Goal: Task Accomplishment & Management: Use online tool/utility

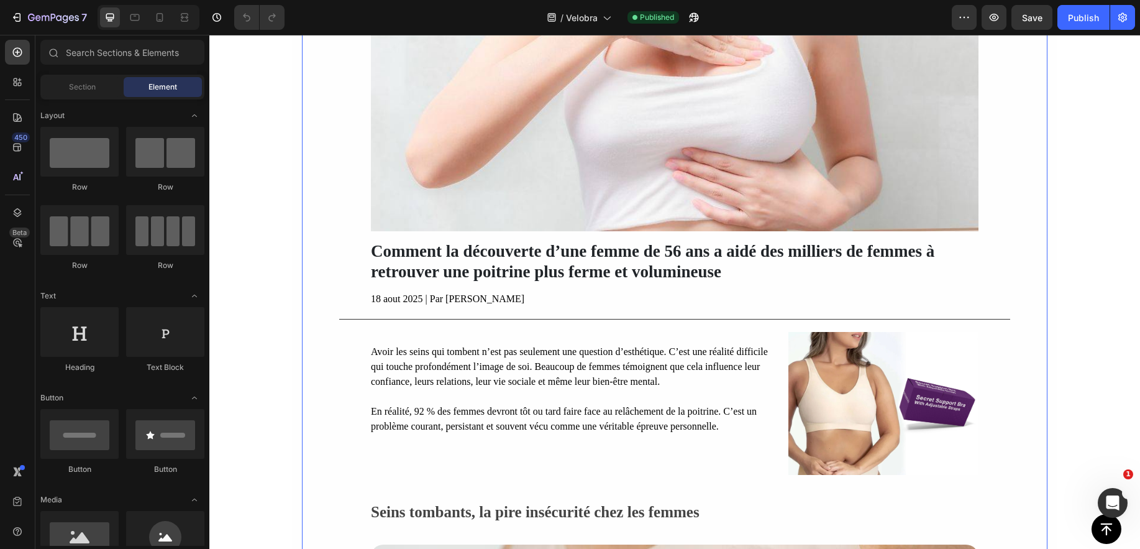
scroll to position [378, 0]
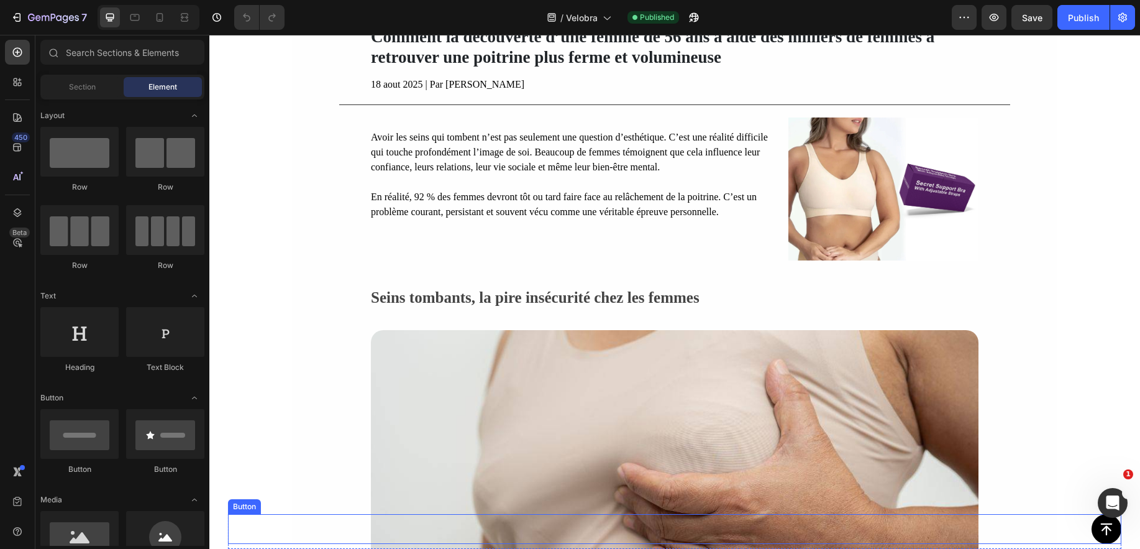
click at [1049, 528] on div "Button" at bounding box center [674, 529] width 893 height 30
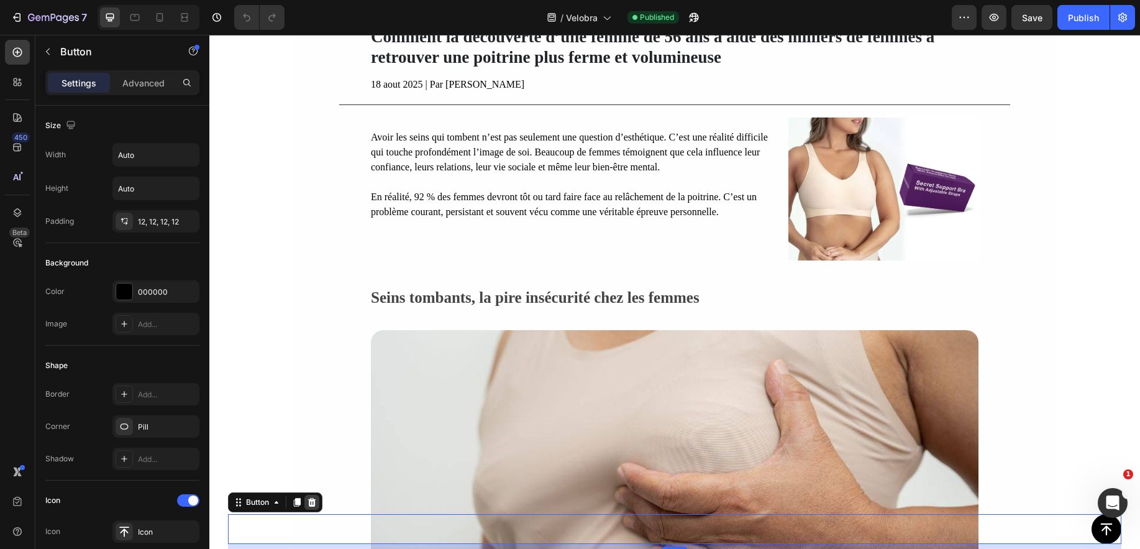
click at [313, 500] on icon at bounding box center [312, 502] width 8 height 9
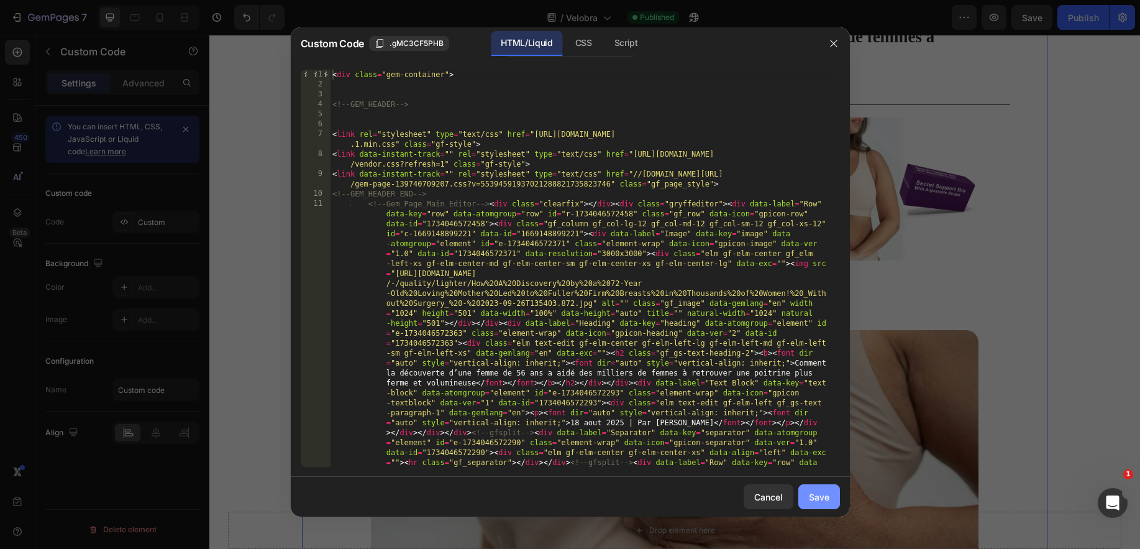
click at [826, 496] on div "Save" at bounding box center [819, 496] width 21 height 13
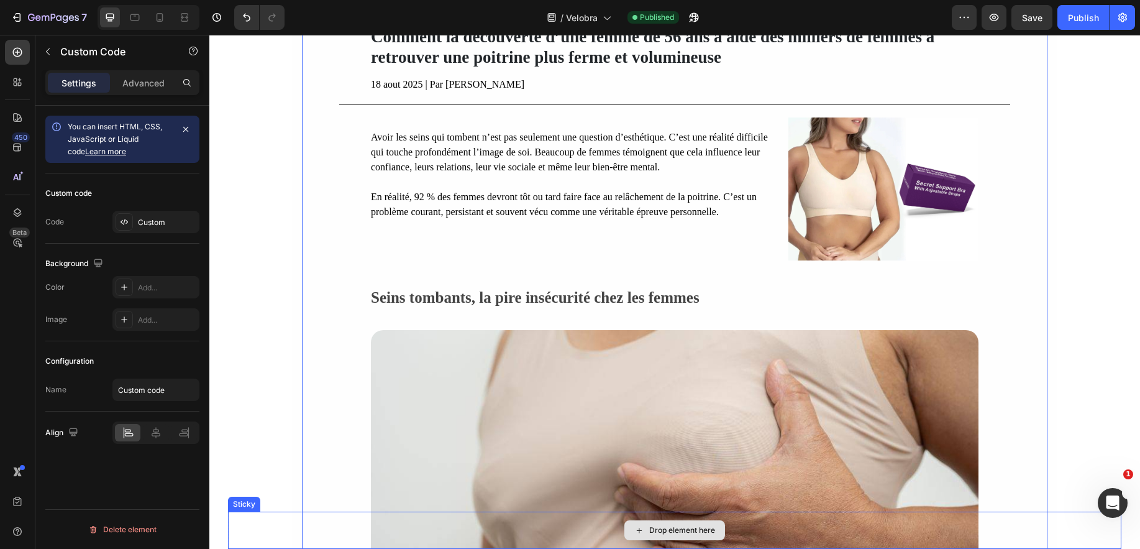
click at [254, 524] on div "Drop element here" at bounding box center [674, 529] width 893 height 37
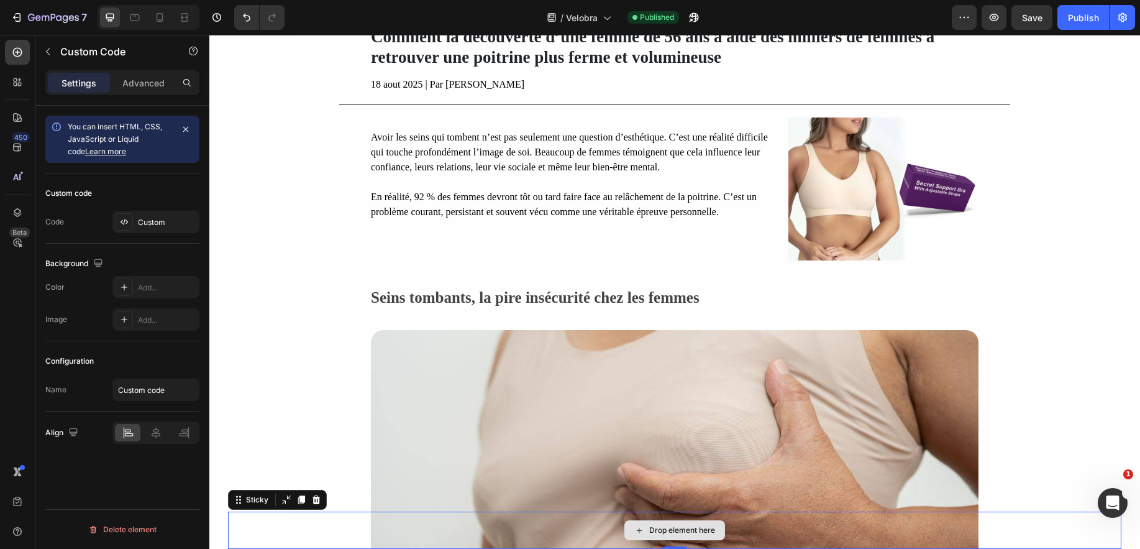
click at [254, 524] on div "Drop element here" at bounding box center [674, 529] width 893 height 37
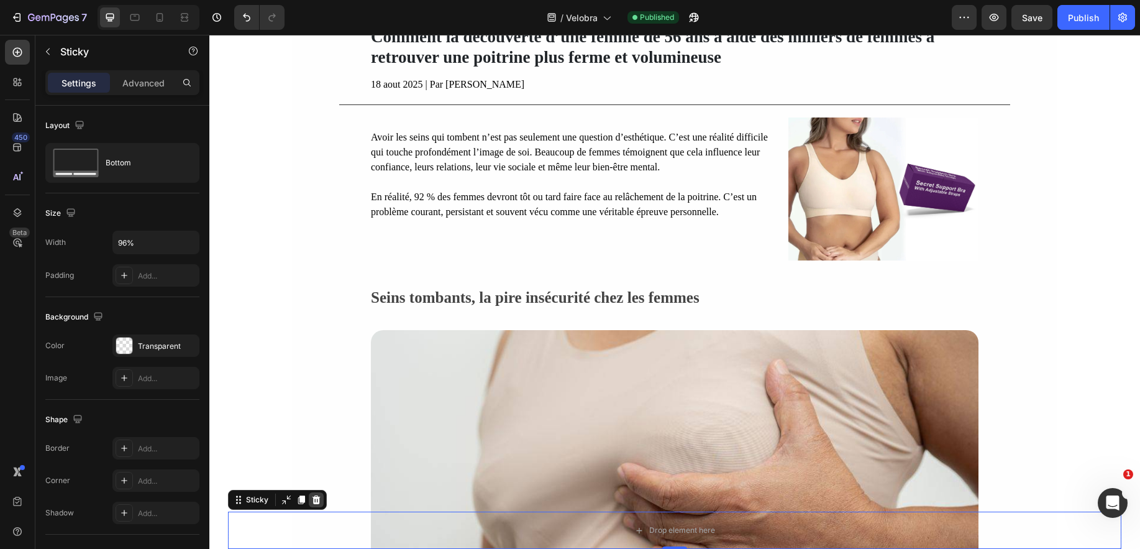
click at [317, 495] on icon at bounding box center [316, 500] width 10 height 10
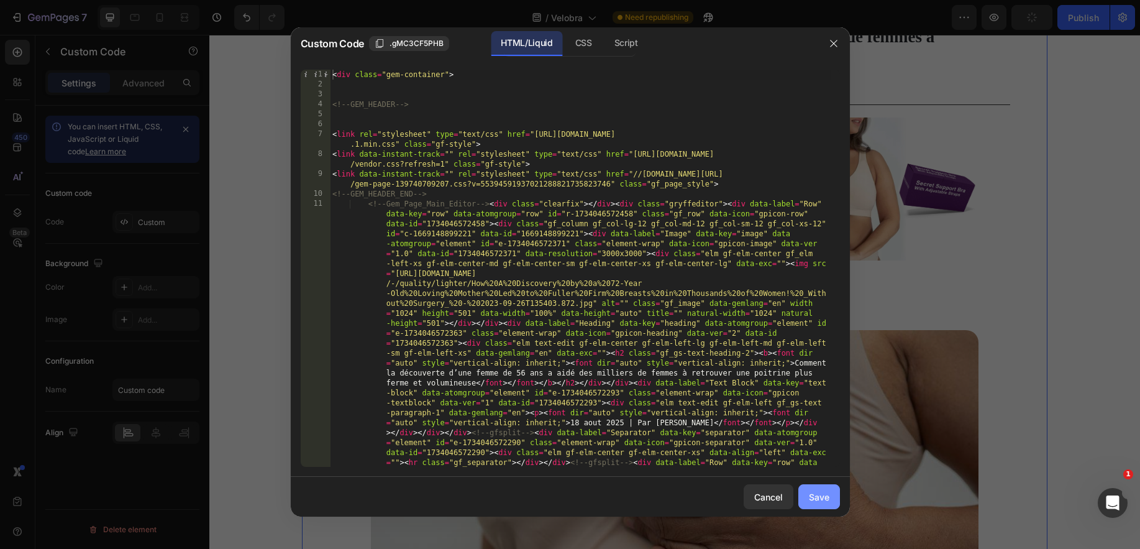
click at [815, 484] on button "Save" at bounding box center [819, 496] width 42 height 25
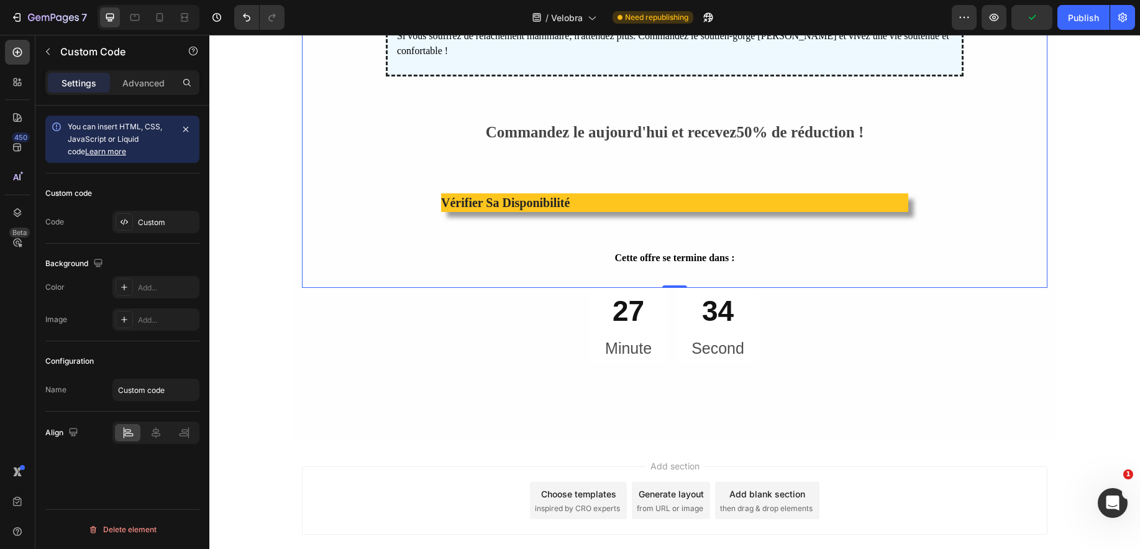
scroll to position [4141, 0]
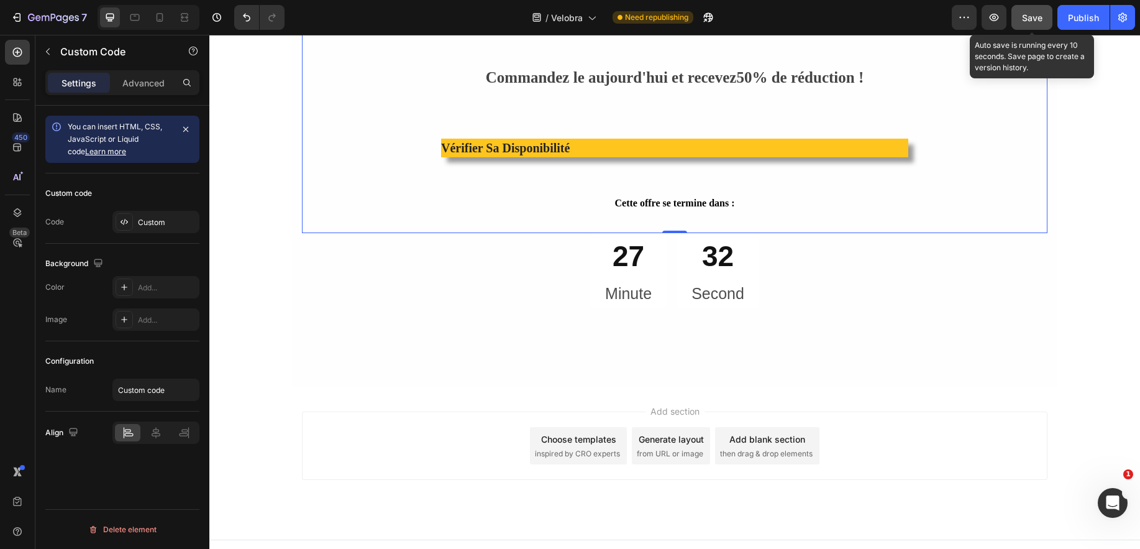
click at [1043, 17] on button "Save" at bounding box center [1031, 17] width 41 height 25
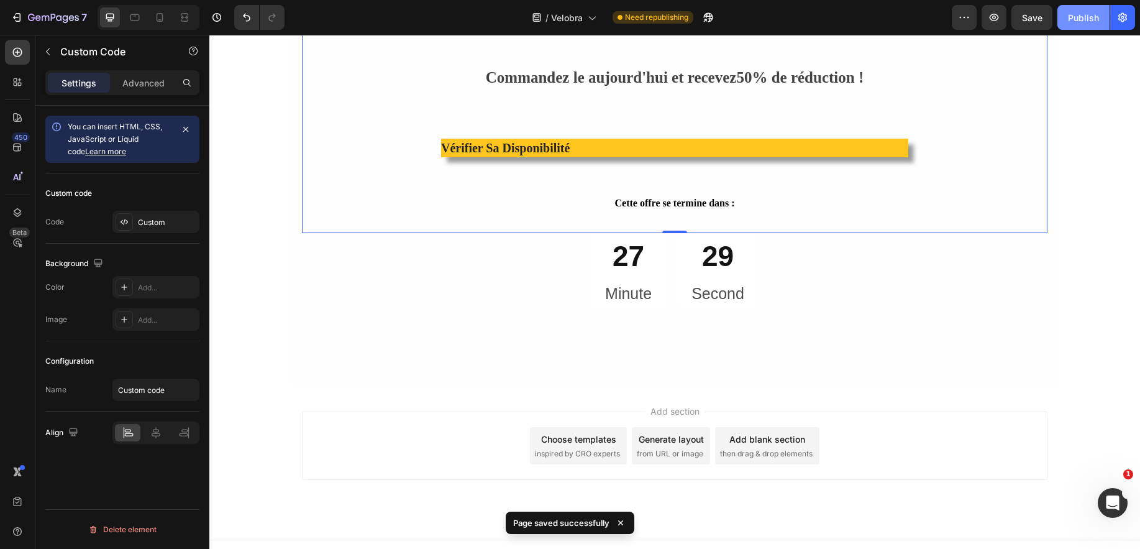
click at [1090, 19] on div "Publish" at bounding box center [1083, 17] width 31 height 13
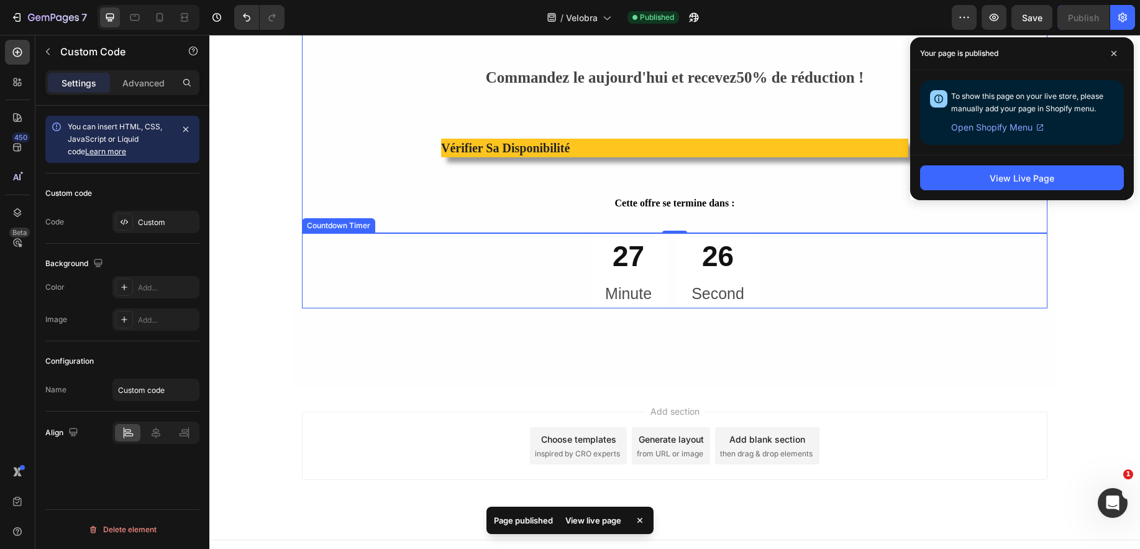
click at [619, 283] on p "Minute" at bounding box center [628, 293] width 47 height 21
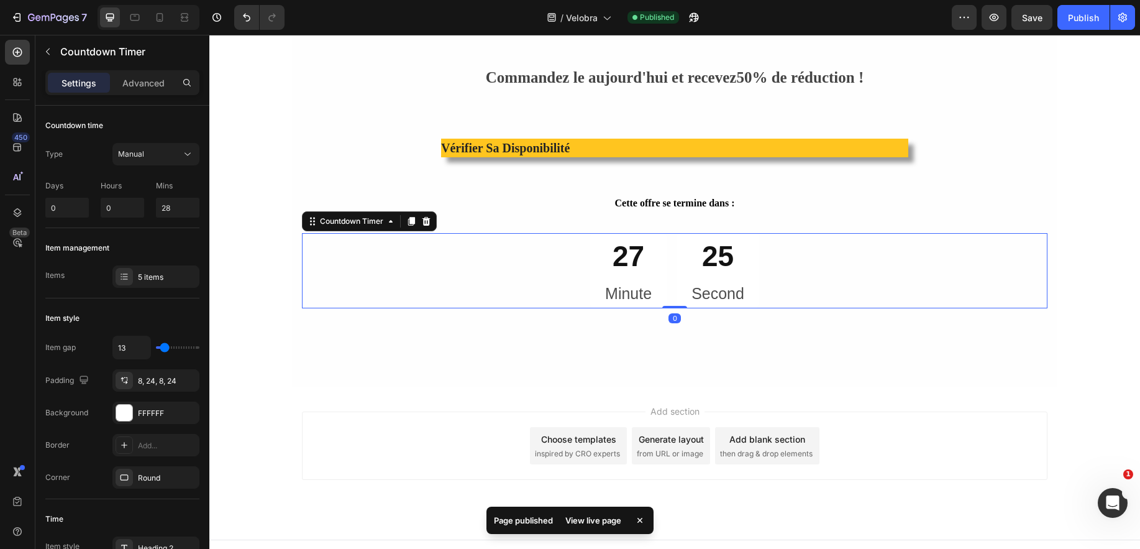
click at [626, 283] on p "Minute" at bounding box center [628, 293] width 47 height 21
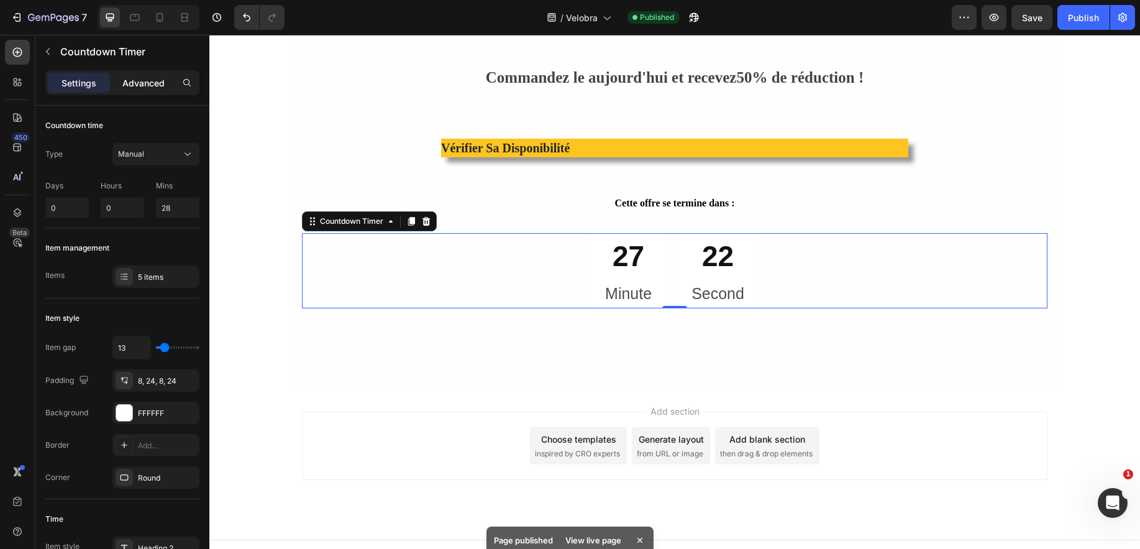
click at [129, 83] on p "Advanced" at bounding box center [143, 82] width 42 height 13
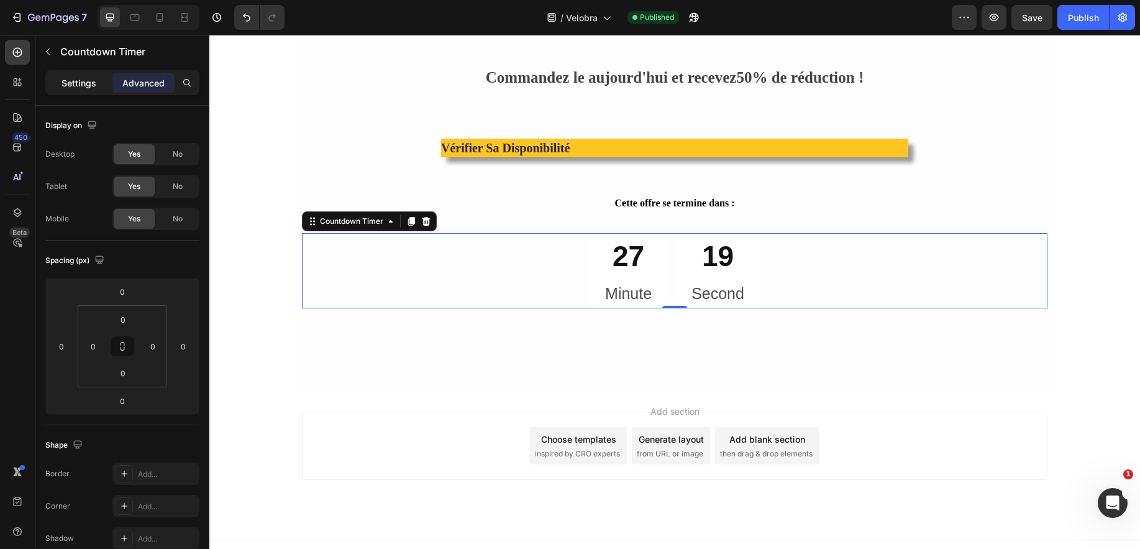
click at [62, 84] on p "Settings" at bounding box center [79, 82] width 35 height 13
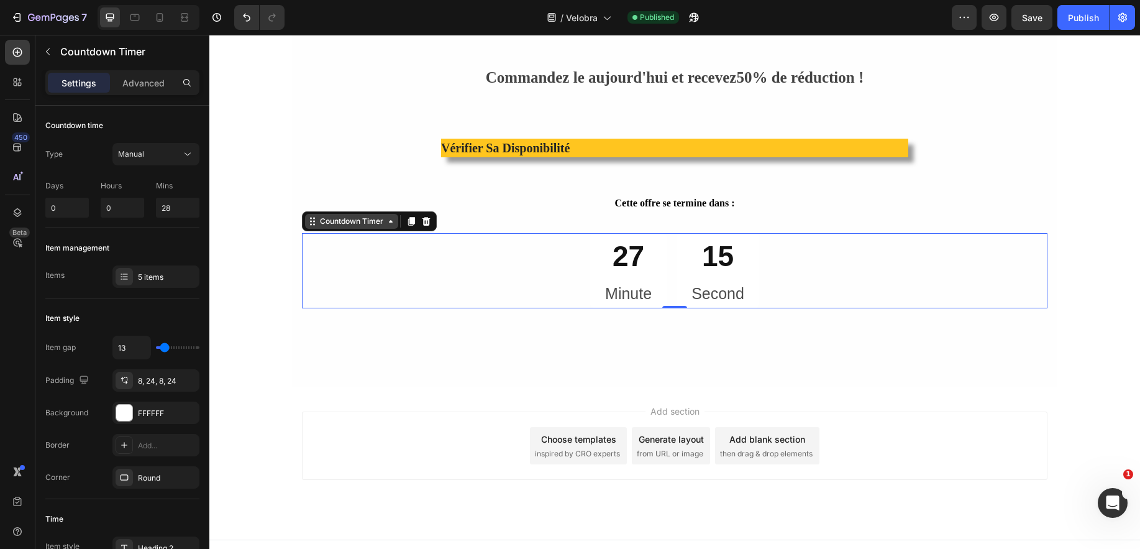
click at [308, 216] on icon at bounding box center [313, 221] width 10 height 10
click at [313, 221] on icon at bounding box center [314, 222] width 2 height 2
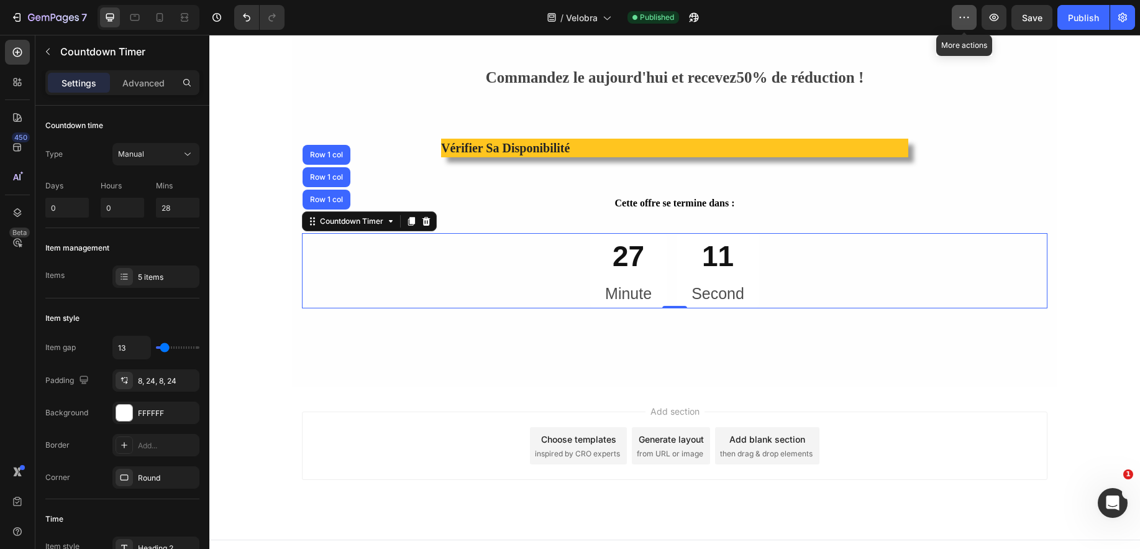
click at [966, 13] on icon "button" at bounding box center [964, 17] width 12 height 12
click at [19, 523] on div at bounding box center [17, 531] width 25 height 25
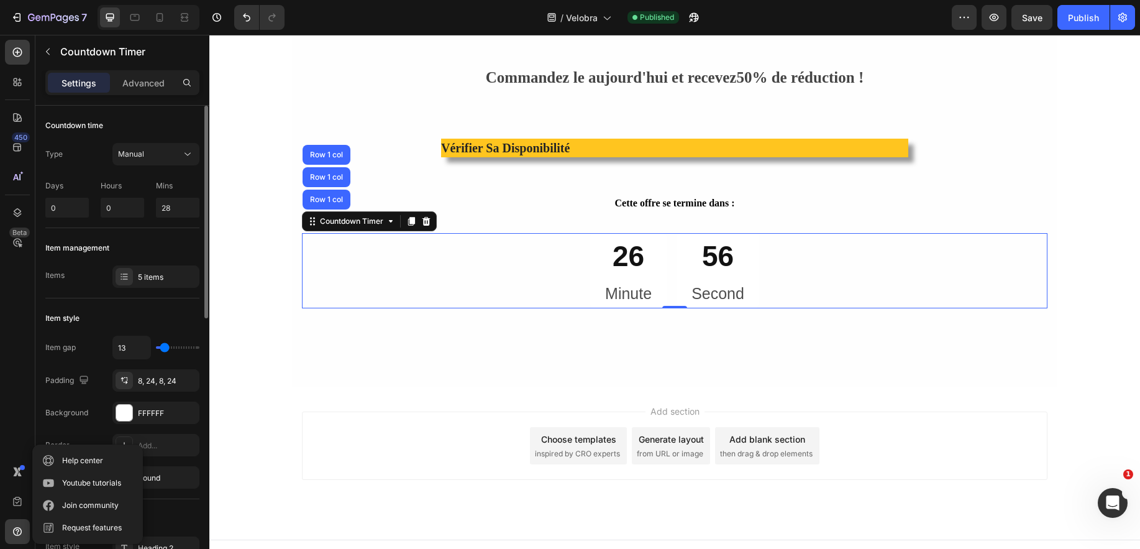
click at [109, 298] on div "Countdown time Type Manual Days 0 Hours 0 Mins 28" at bounding box center [122, 398] width 154 height 201
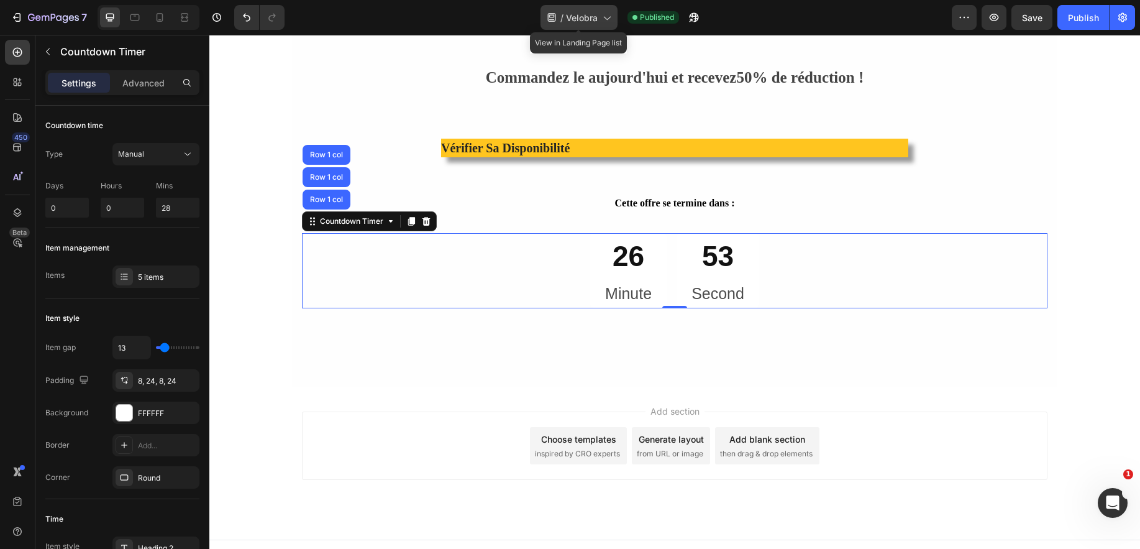
click at [557, 21] on div "/ Velobra" at bounding box center [579, 17] width 77 height 25
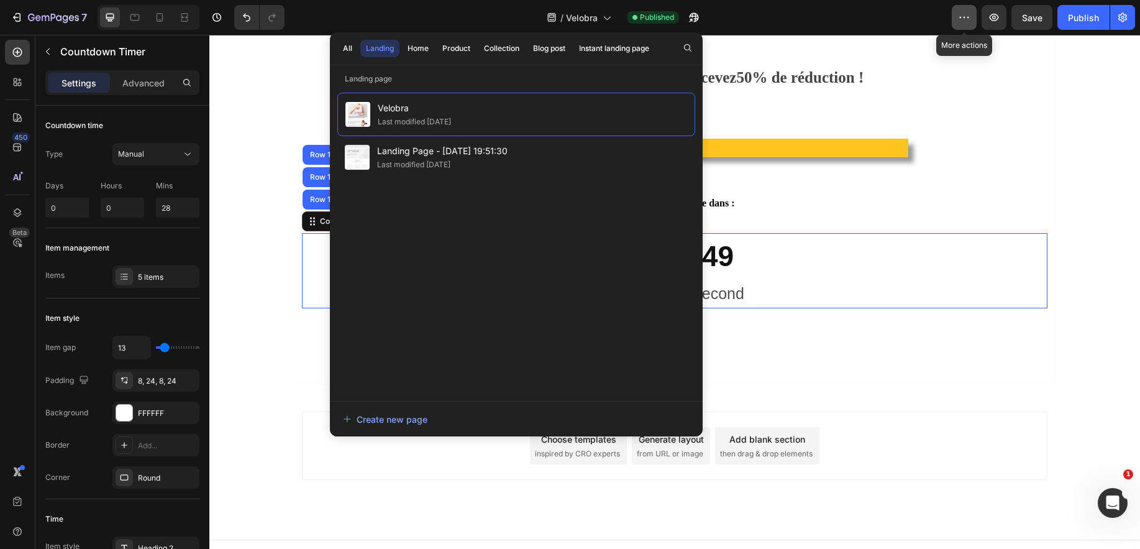
click at [958, 14] on icon "button" at bounding box center [964, 17] width 12 height 12
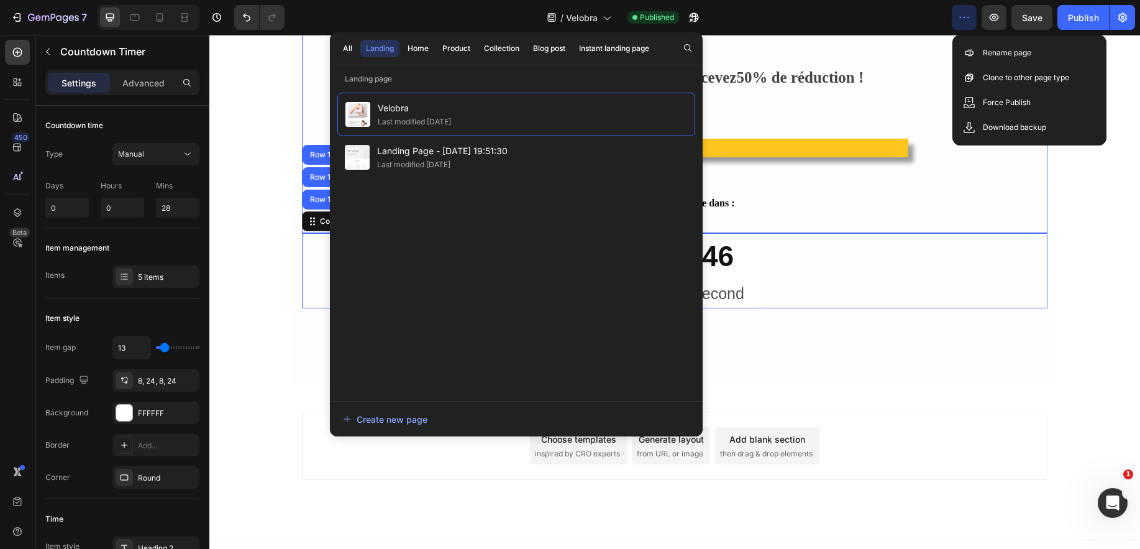
click at [895, 83] on div "Commandez le aujourd'hui et recevez 50% de réduction ! Vérifier sa disponibilit…" at bounding box center [674, 142] width 647 height 155
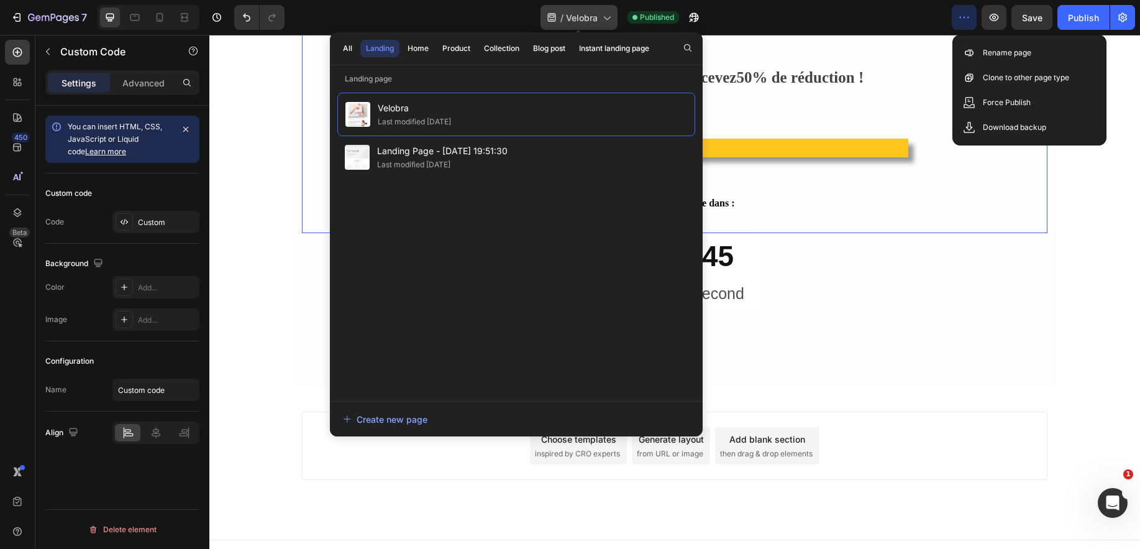
click at [598, 14] on div "/ Velobra" at bounding box center [579, 17] width 77 height 25
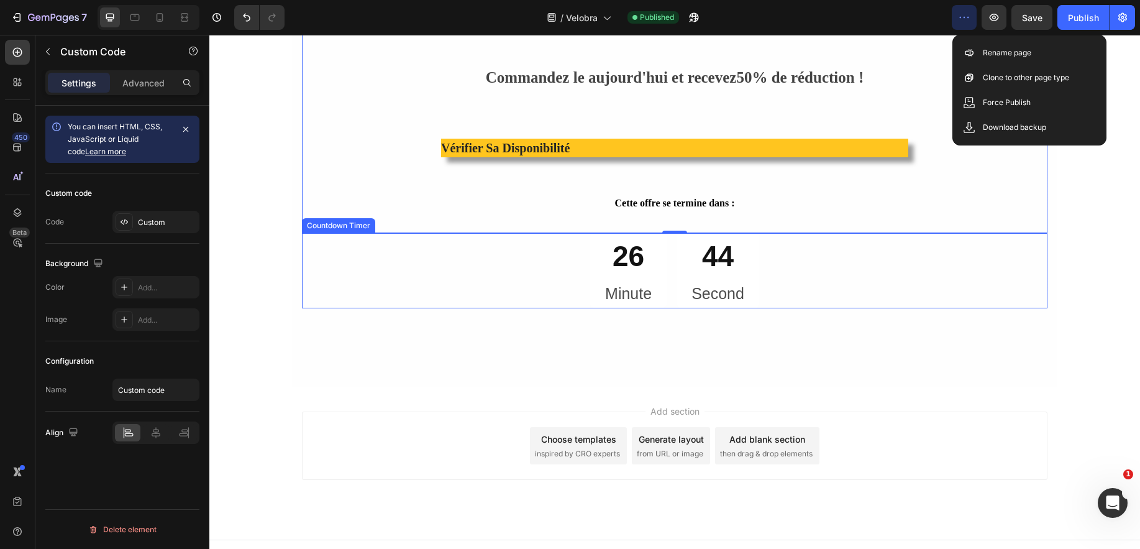
click at [667, 278] on div "26 Minute 44 Second" at bounding box center [674, 270] width 169 height 75
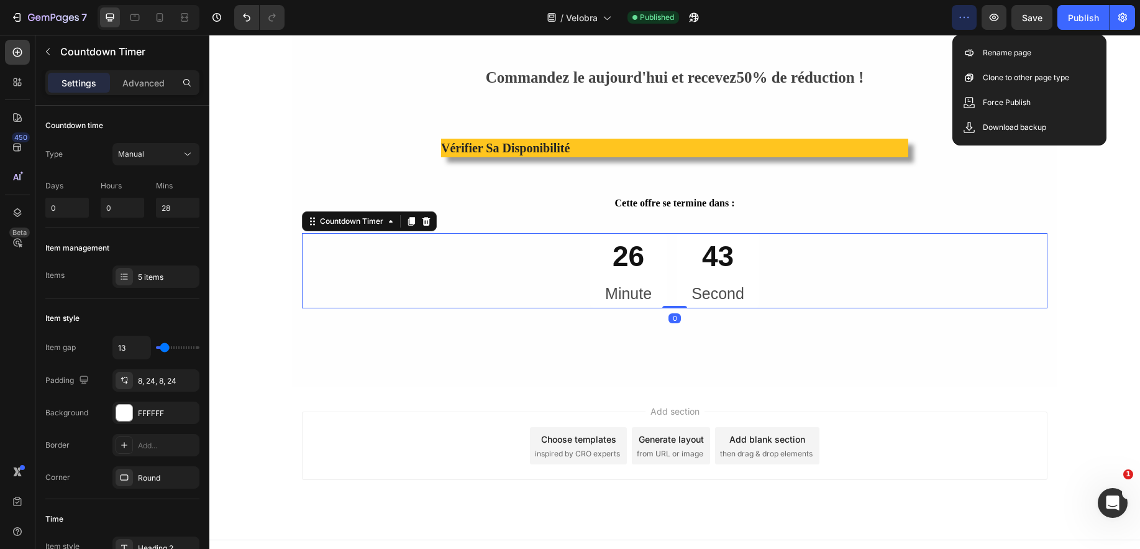
click at [667, 278] on div "26 Minute 43 Second" at bounding box center [674, 270] width 169 height 75
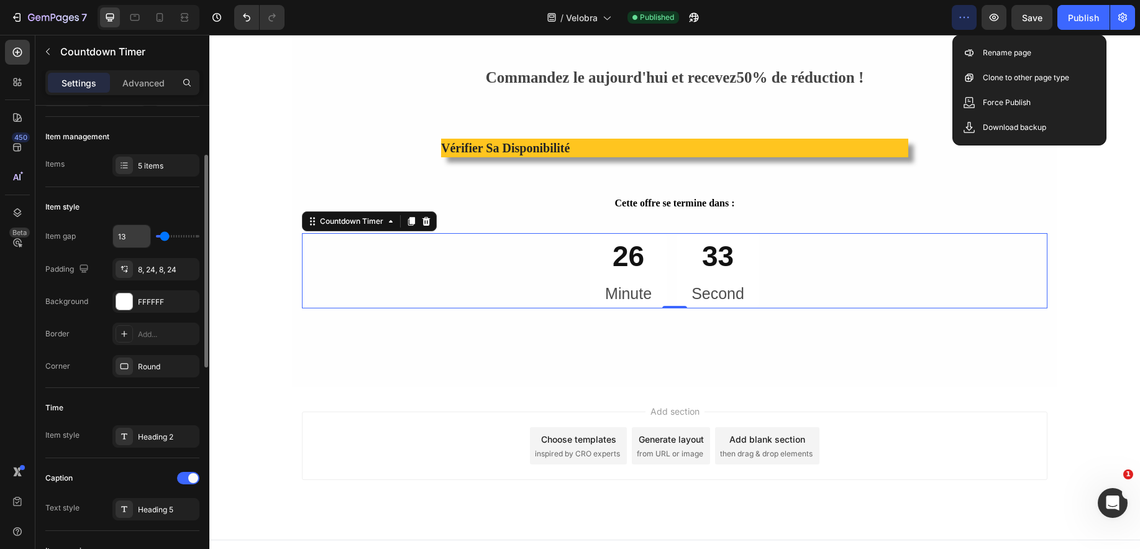
scroll to position [5, 0]
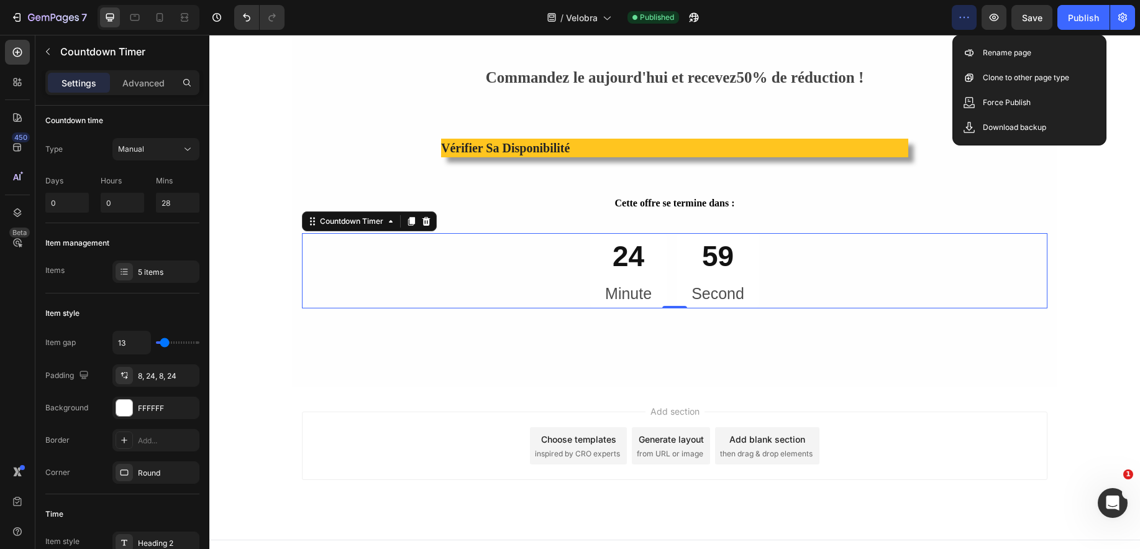
click at [664, 263] on div "24 Minute 59 Second" at bounding box center [674, 270] width 169 height 75
click at [41, 53] on button "button" at bounding box center [48, 52] width 20 height 20
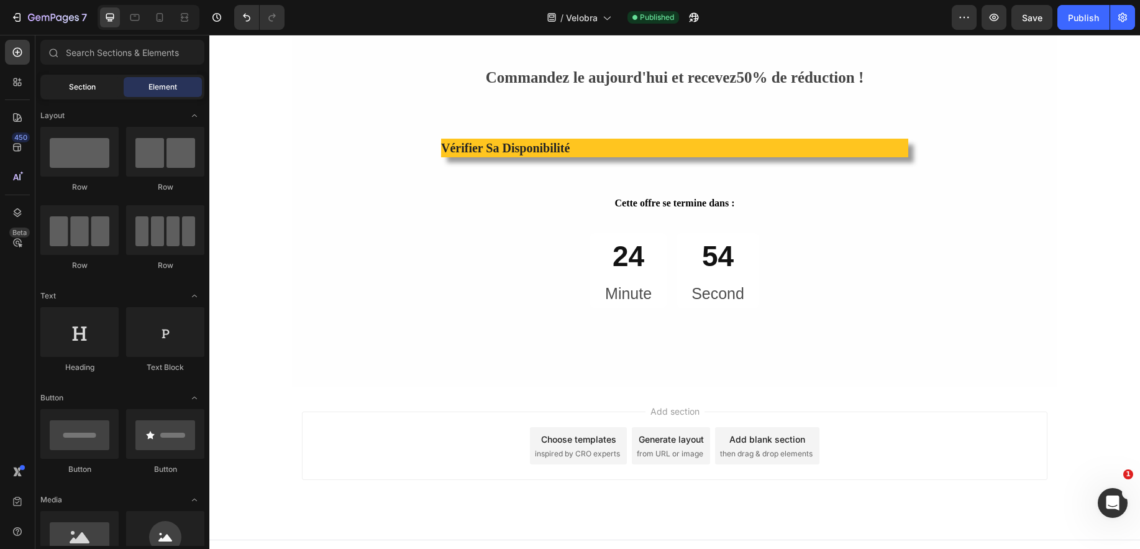
click at [89, 86] on span "Section" at bounding box center [82, 86] width 27 height 11
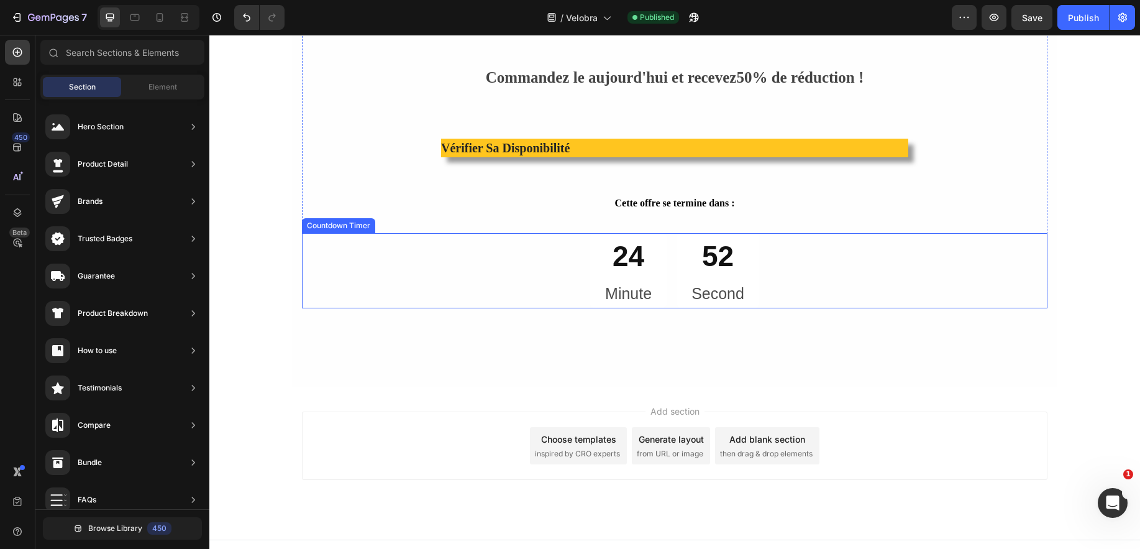
click at [652, 239] on div "24 Minute" at bounding box center [628, 270] width 76 height 75
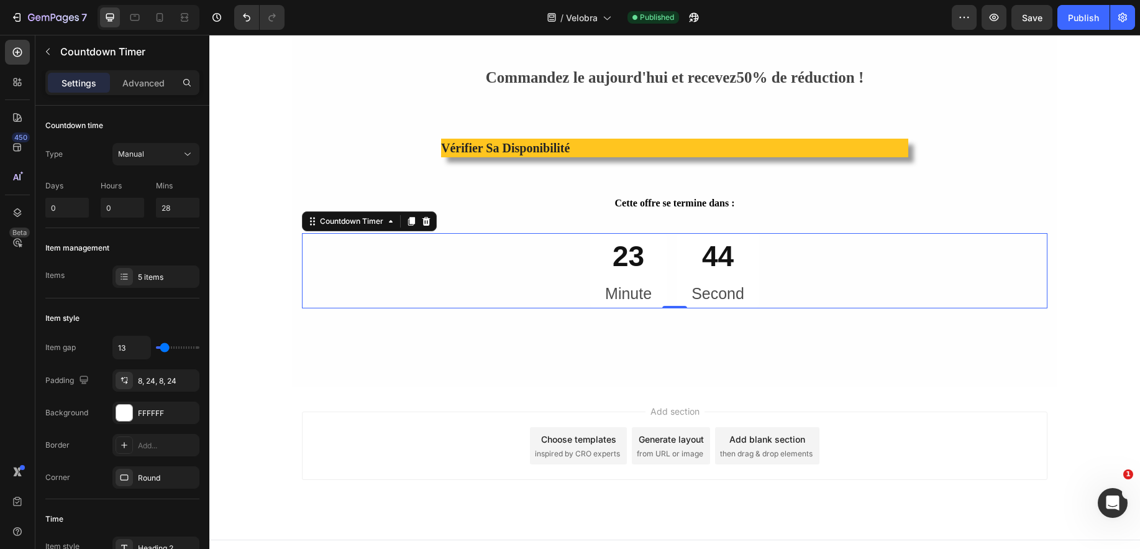
click at [620, 283] on p "Minute" at bounding box center [628, 293] width 47 height 21
click at [302, 211] on div "Countdown Timer" at bounding box center [369, 221] width 135 height 20
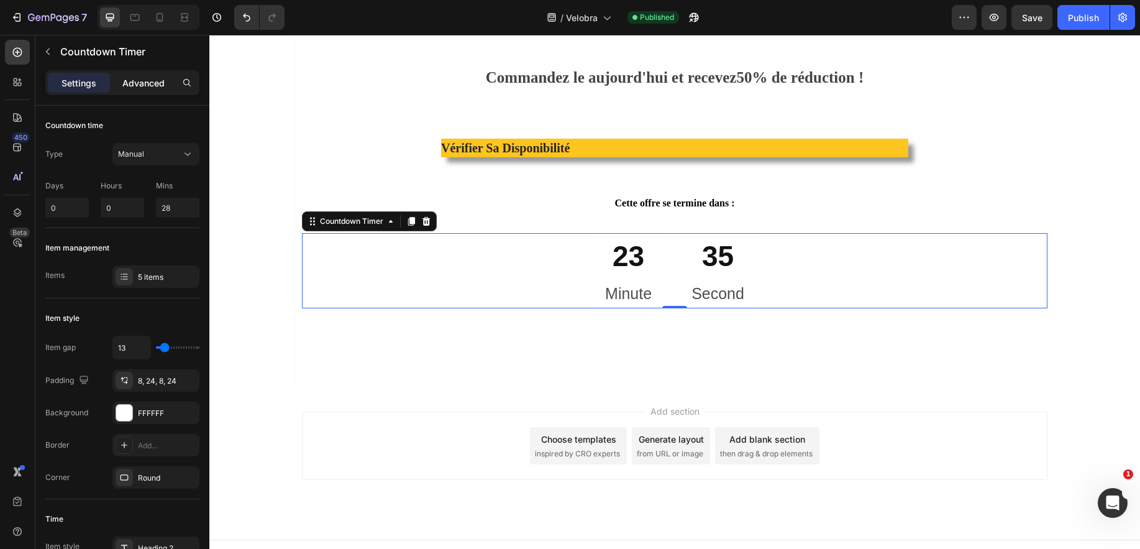
click at [144, 79] on p "Advanced" at bounding box center [143, 82] width 42 height 13
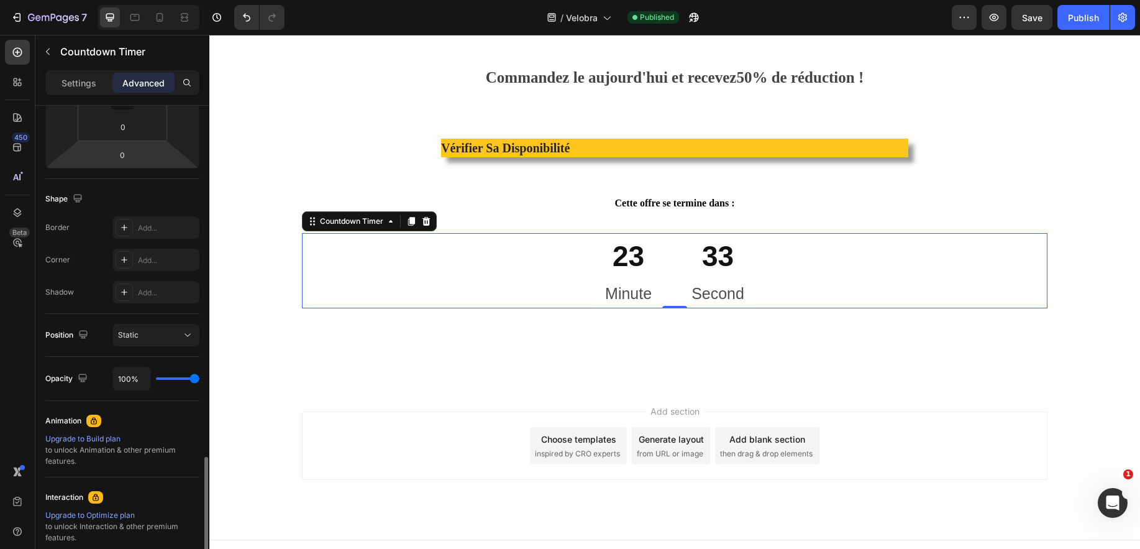
scroll to position [384, 0]
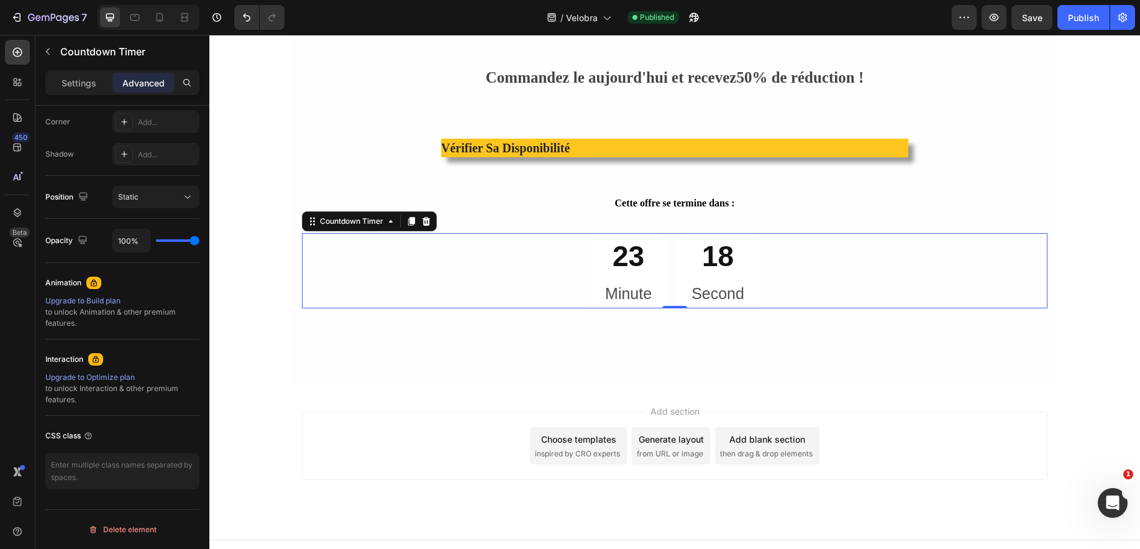
click at [719, 283] on p "Second" at bounding box center [717, 293] width 53 height 21
click at [1107, 500] on icon "Ouvrir le Messenger Intercom" at bounding box center [1111, 501] width 21 height 21
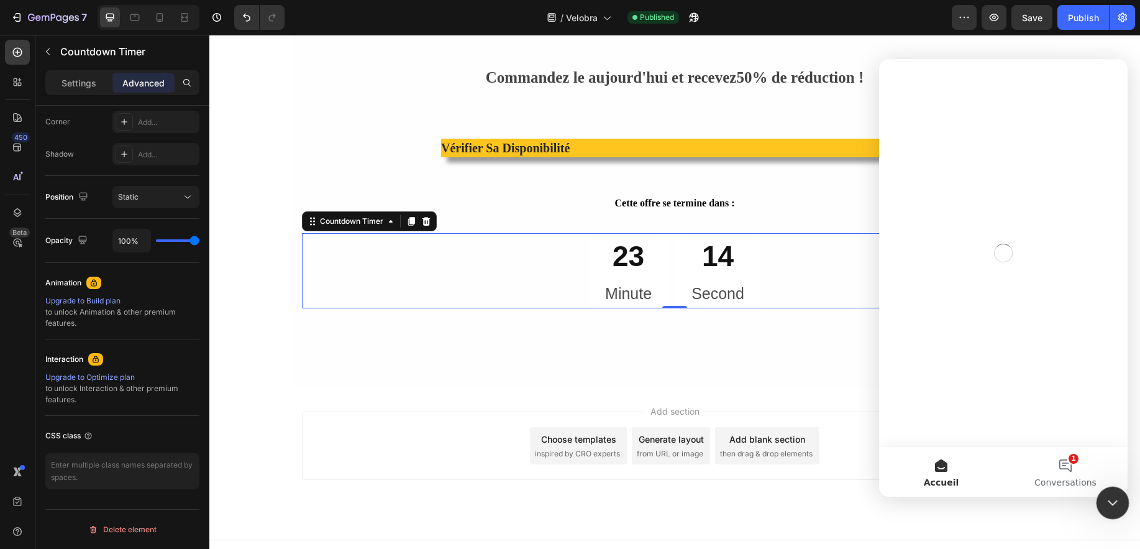
scroll to position [0, 0]
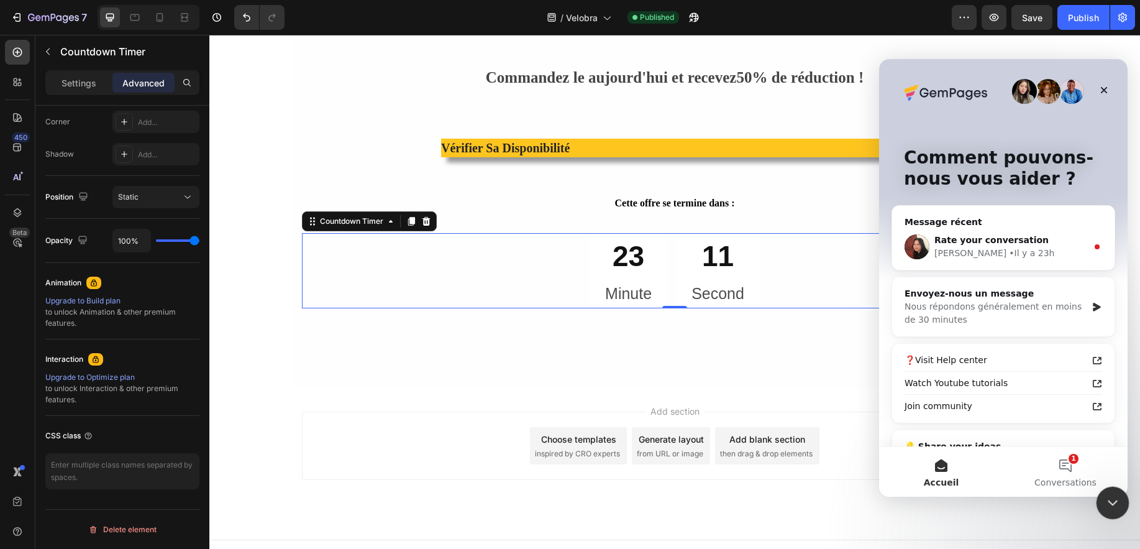
click at [1102, 498] on div "Fermer le Messenger Intercom" at bounding box center [1111, 501] width 30 height 30
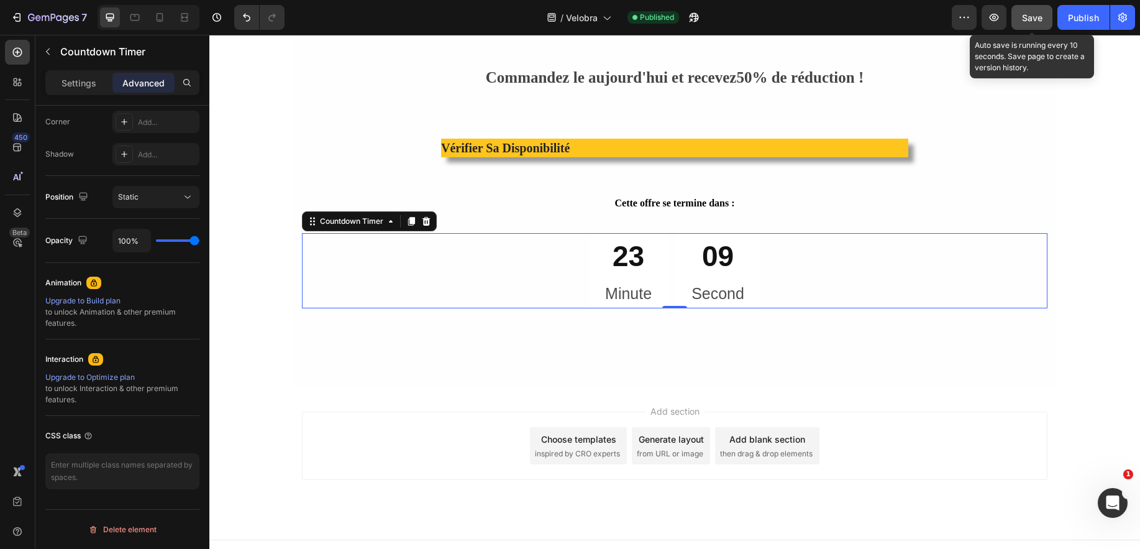
click at [1028, 24] on button "Save" at bounding box center [1031, 17] width 41 height 25
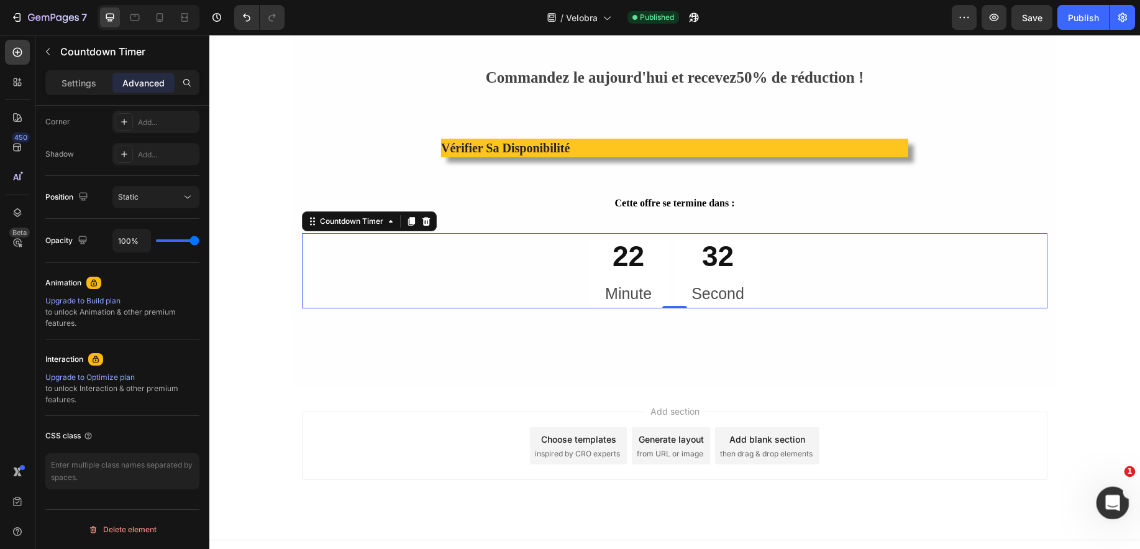
click at [1104, 504] on icon "Ouvrir le Messenger Intercom" at bounding box center [1111, 501] width 21 height 21
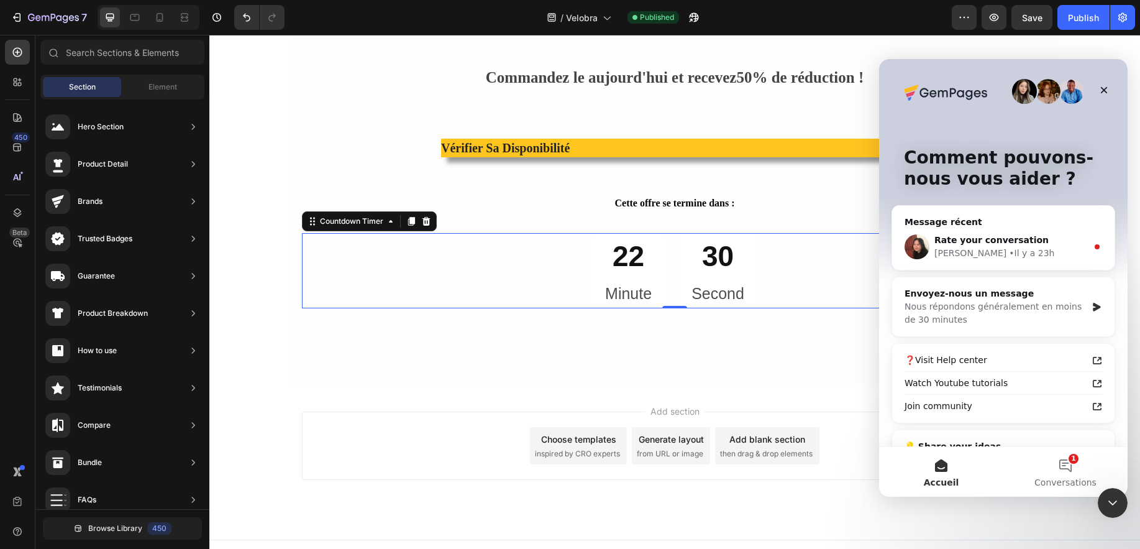
click at [816, 411] on div "Add section Choose templates inspired by CRO experts Generate layout from URL o…" at bounding box center [675, 445] width 746 height 68
click at [779, 279] on div "22 Minute 29 Second" at bounding box center [675, 270] width 746 height 75
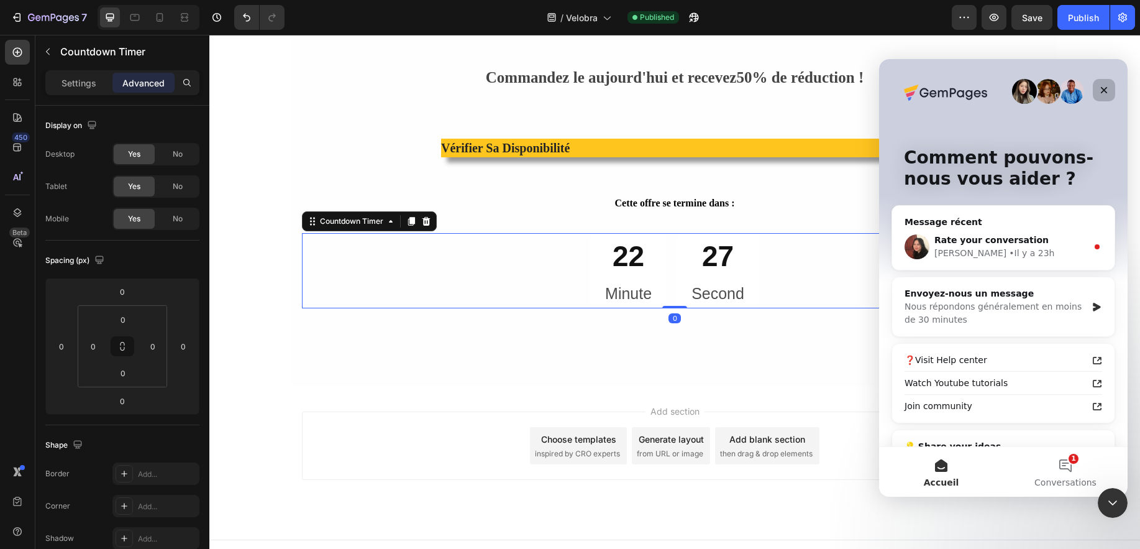
click at [1095, 87] on div "Fermer" at bounding box center [1104, 90] width 22 height 22
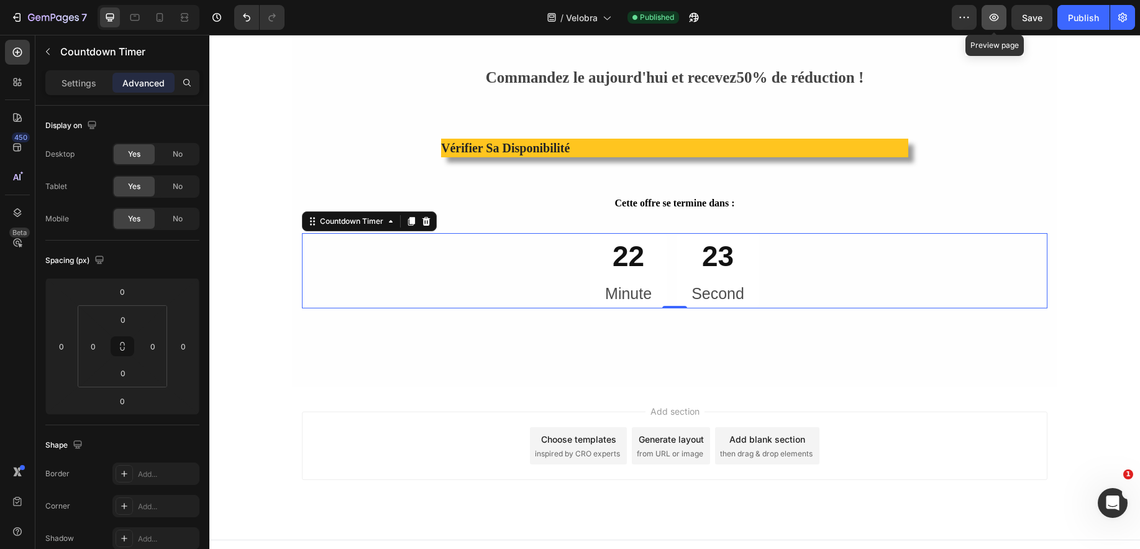
click at [1002, 17] on button "button" at bounding box center [994, 17] width 25 height 25
click at [1103, 500] on icon "Ouvrir le Messenger Intercom" at bounding box center [1111, 501] width 21 height 21
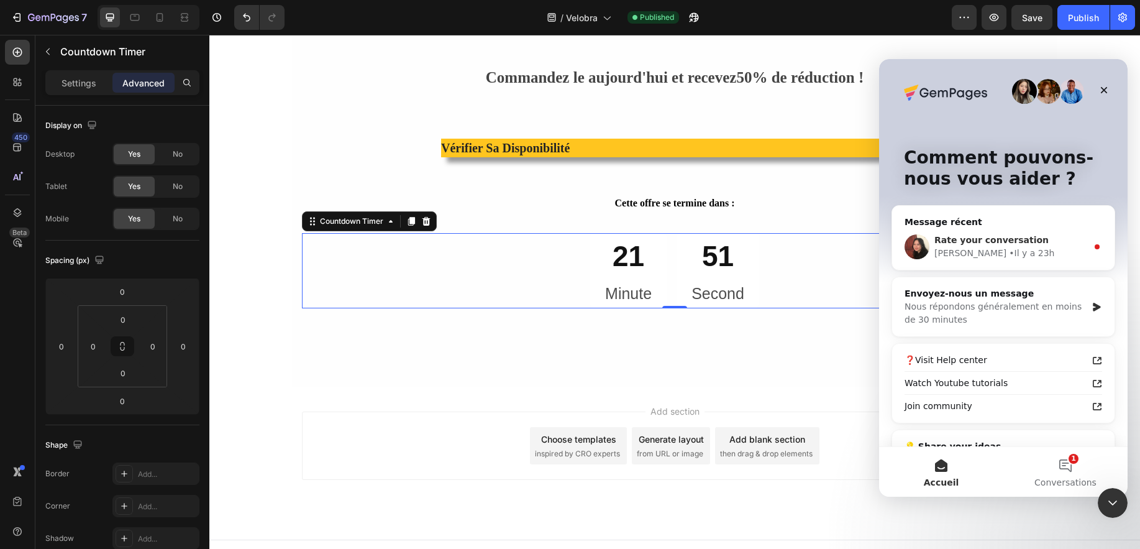
click at [977, 239] on span "Rate your conversation" at bounding box center [991, 240] width 114 height 10
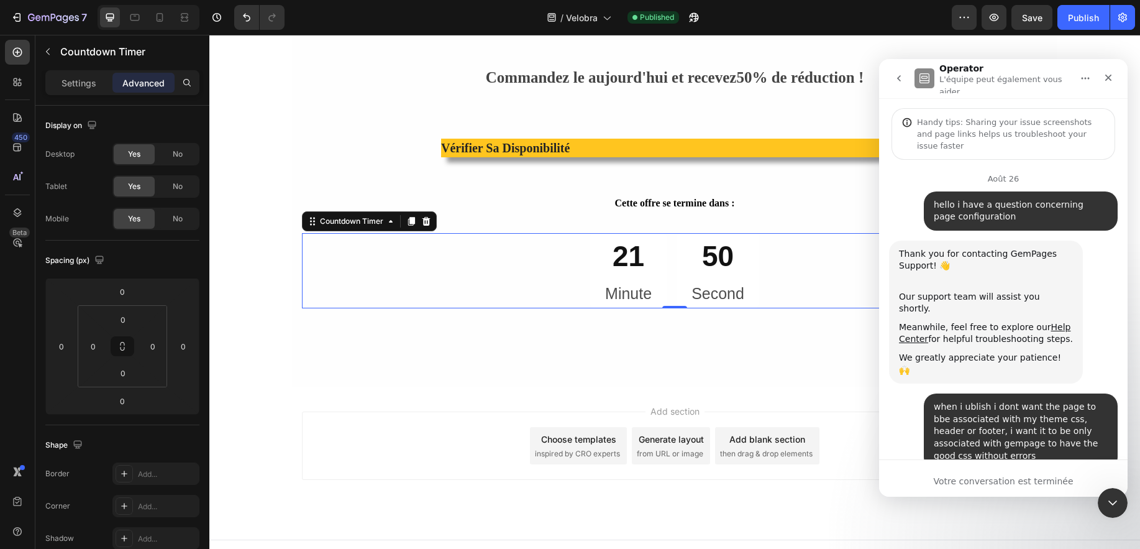
click at [966, 484] on div "Votre conversation est terminée" at bounding box center [1003, 481] width 249 height 13
click at [1103, 504] on icon "Fermer le Messenger Intercom" at bounding box center [1110, 500] width 15 height 15
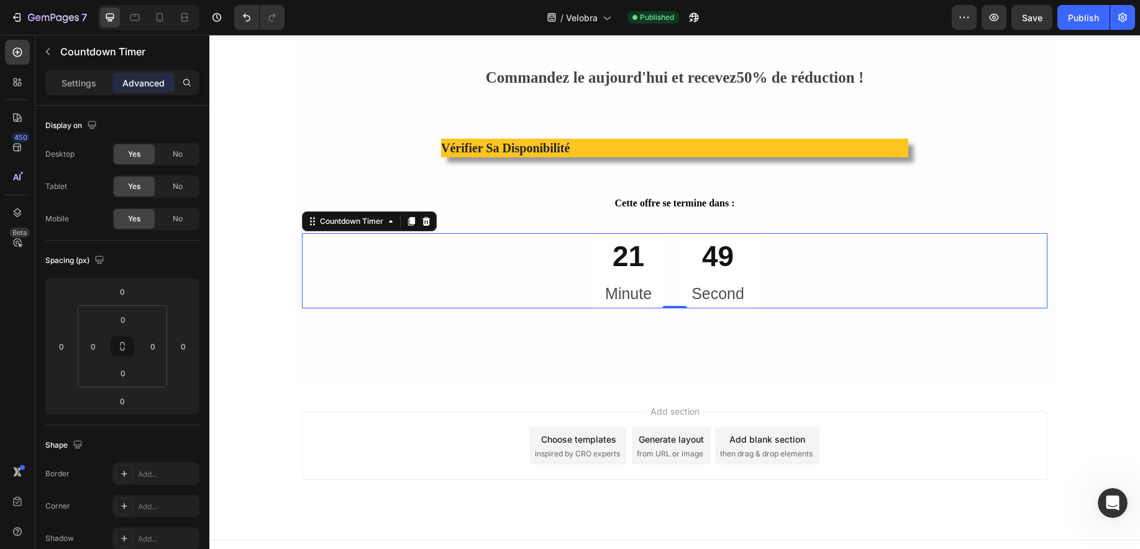
scroll to position [89, 0]
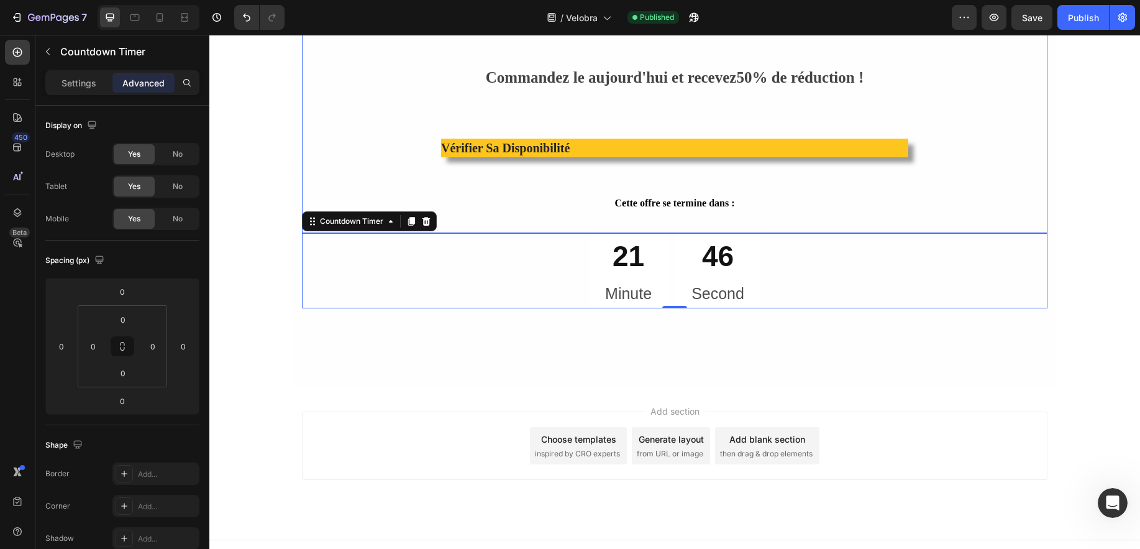
click at [595, 196] on h3 "Cette offre se termine dans :" at bounding box center [674, 203] width 629 height 15
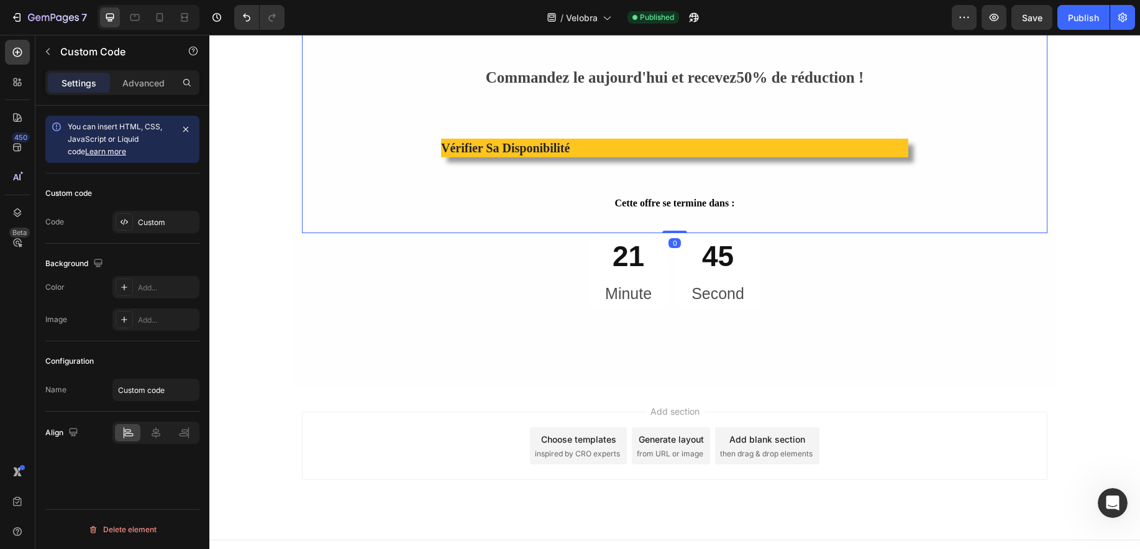
click at [444, 175] on div "Commandez le aujourd'hui et recevez 50% de réduction ! Vérifier sa disponibilit…" at bounding box center [674, 142] width 647 height 155
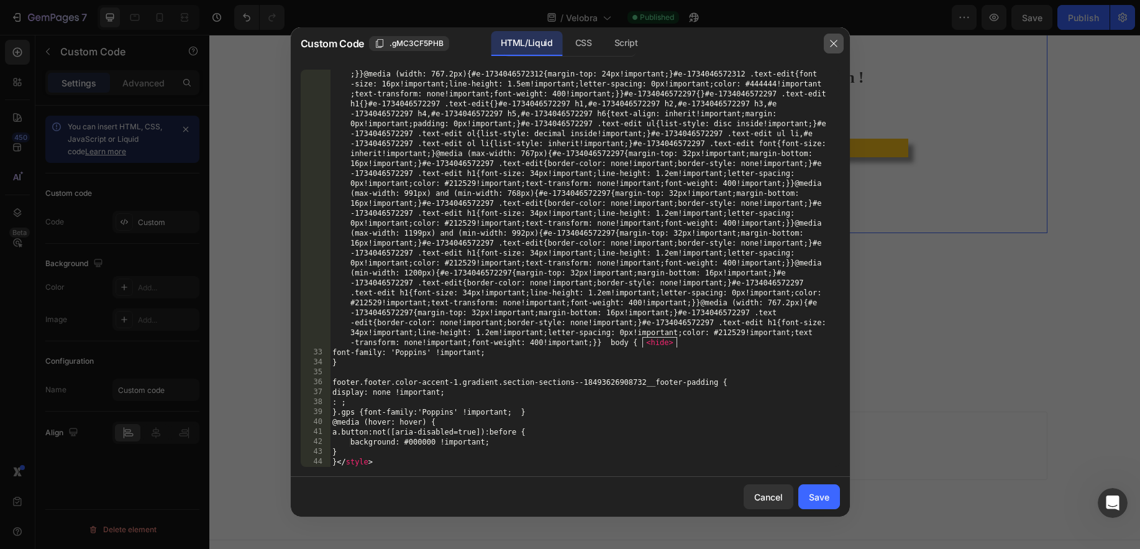
scroll to position [19961, 0]
click at [833, 52] on button "button" at bounding box center [834, 44] width 20 height 20
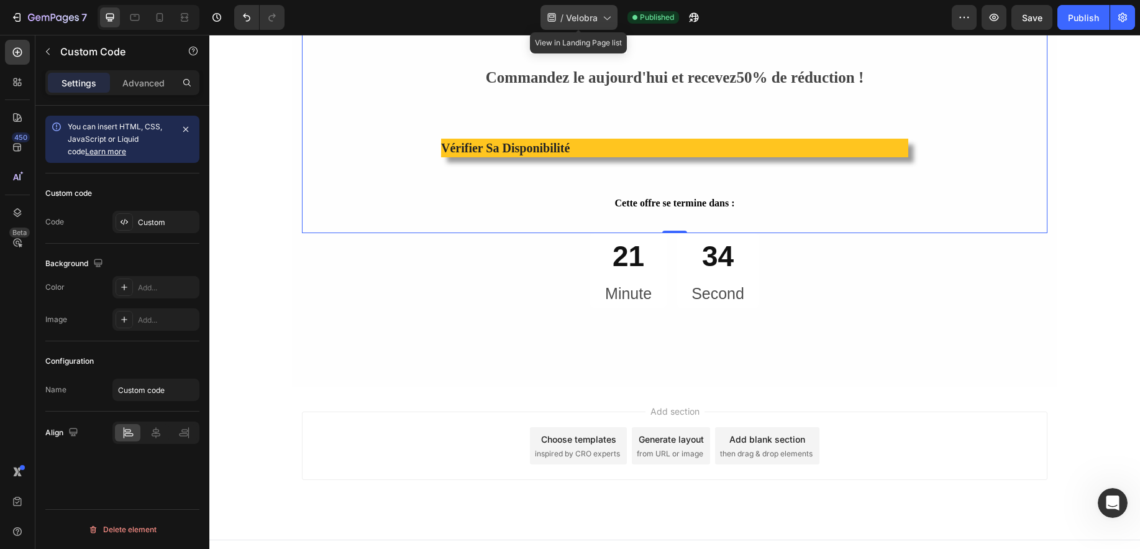
click at [596, 19] on span "Velobra" at bounding box center [582, 17] width 32 height 13
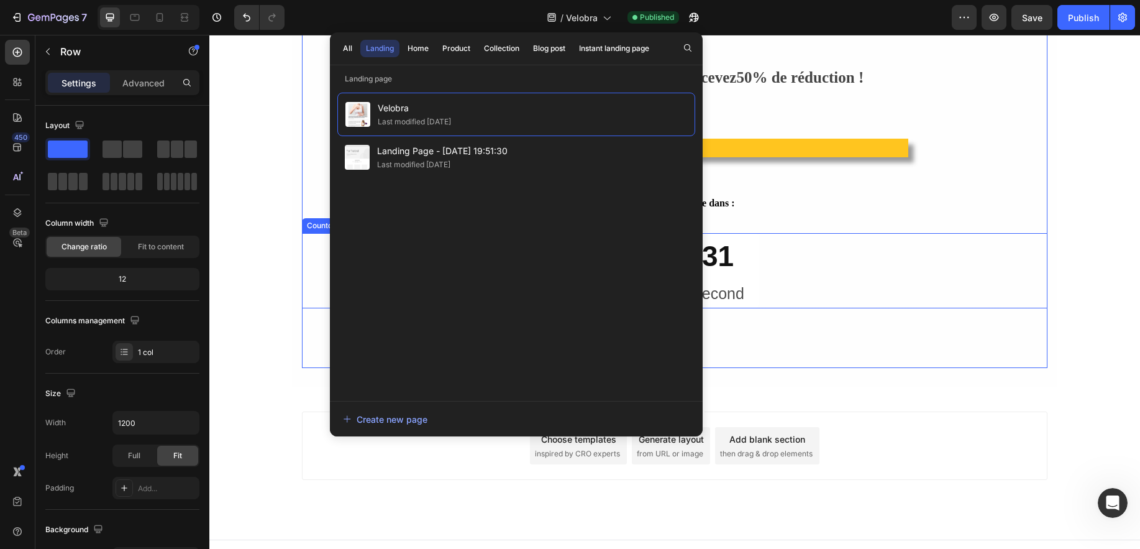
click at [726, 283] on p "Second" at bounding box center [717, 293] width 53 height 21
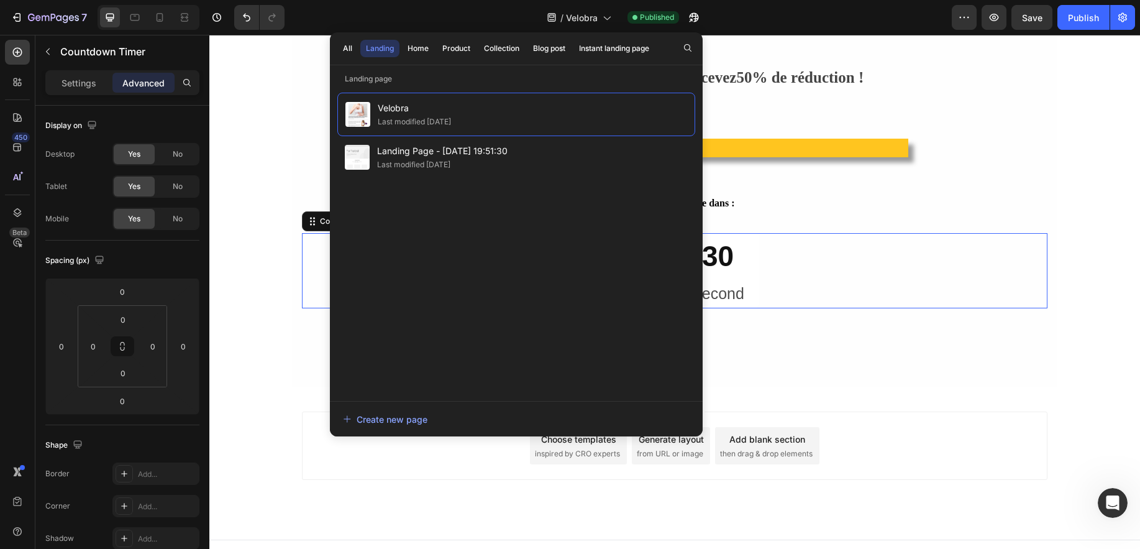
click at [728, 283] on p "Second" at bounding box center [717, 293] width 53 height 21
click at [590, 15] on span "Velobra" at bounding box center [582, 17] width 32 height 13
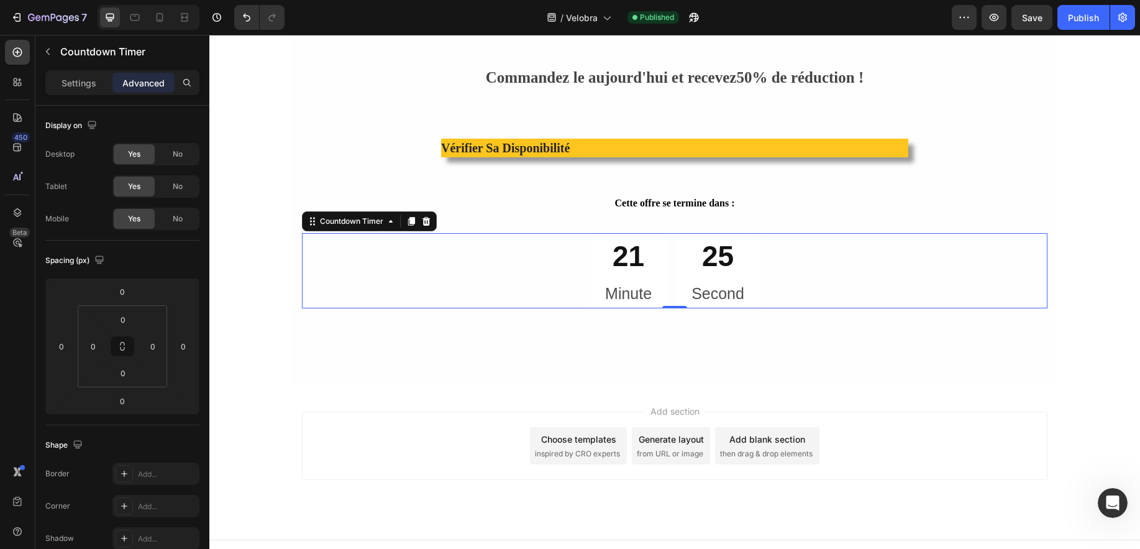
click at [71, 71] on div "Settings Advanced" at bounding box center [122, 82] width 154 height 25
click at [69, 83] on p "Settings" at bounding box center [79, 82] width 35 height 13
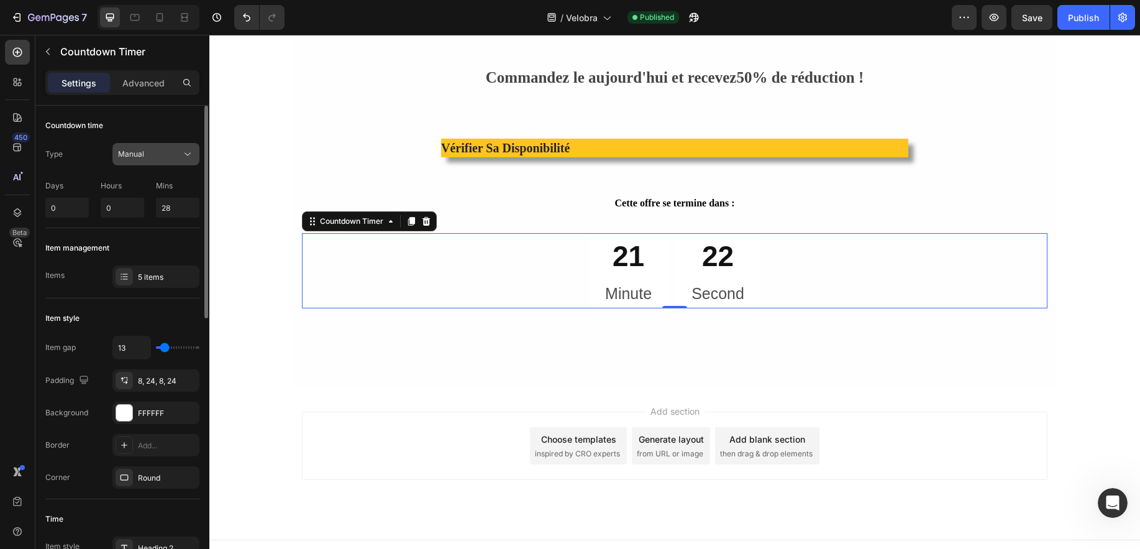
click at [137, 153] on span "Manual" at bounding box center [131, 153] width 26 height 9
click at [73, 156] on div "Type Manual" at bounding box center [122, 154] width 154 height 22
click at [161, 182] on p "Mins" at bounding box center [177, 185] width 43 height 11
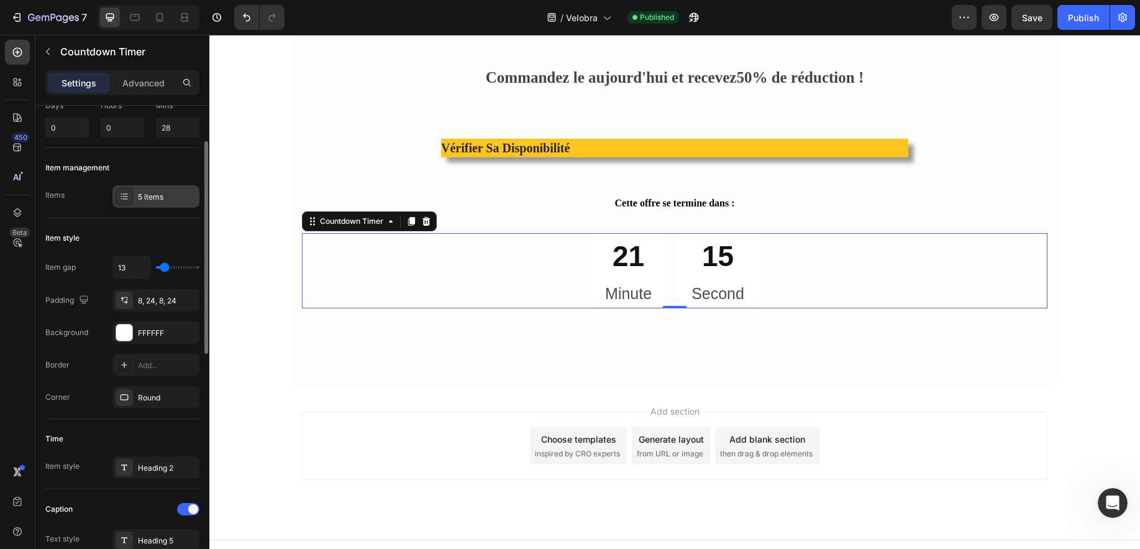
click at [174, 189] on div "5 items" at bounding box center [155, 196] width 87 height 22
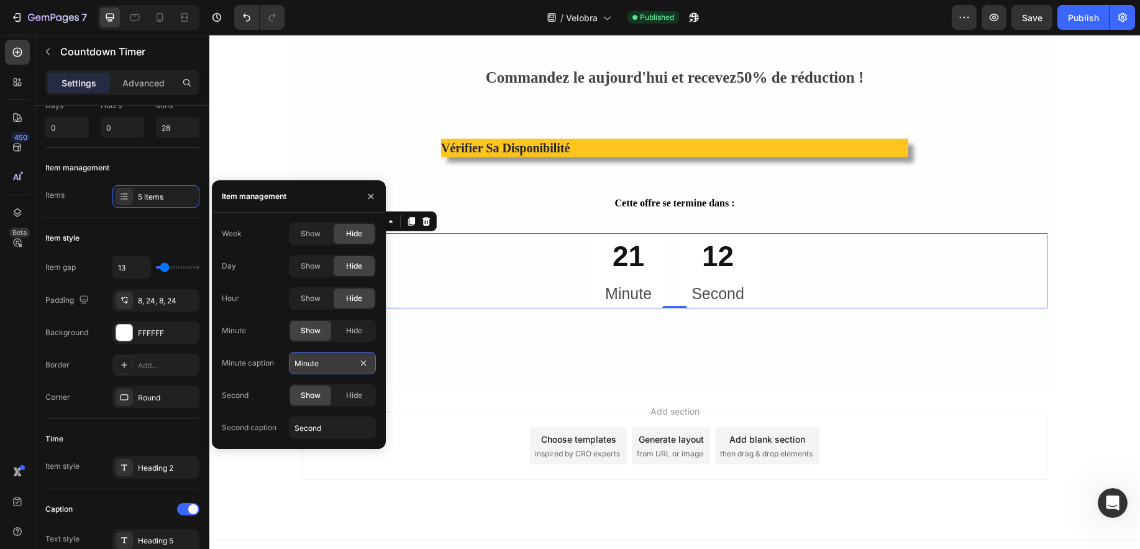
click at [336, 363] on input "Minute" at bounding box center [332, 363] width 87 height 22
click at [336, 364] on input "Minute" at bounding box center [332, 363] width 87 height 22
type input "Minutes"
click at [337, 432] on input "Second" at bounding box center [332, 427] width 87 height 22
type input "s"
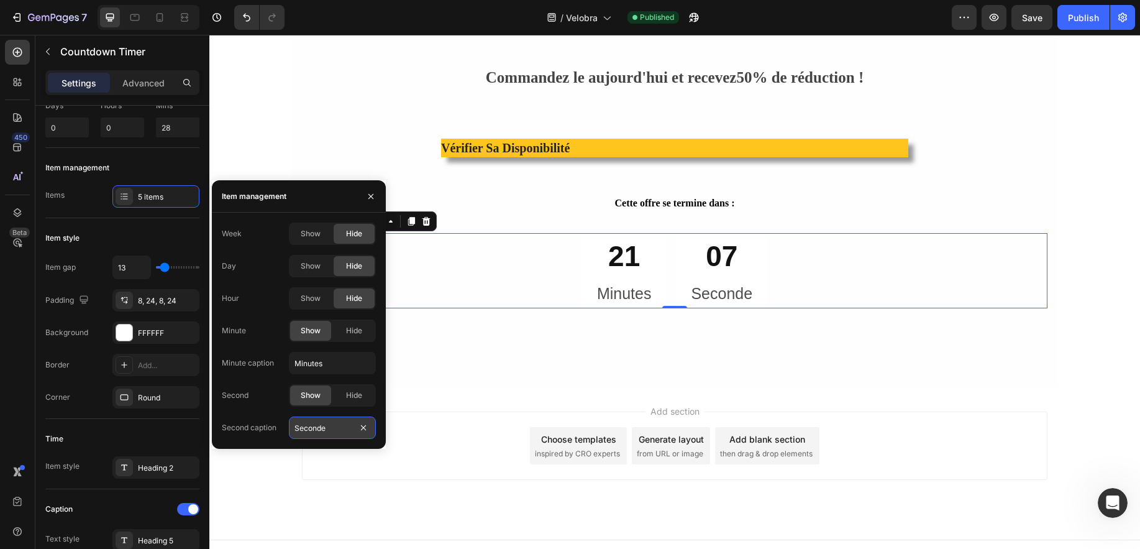
type input "Secondes"
click at [467, 386] on div "Add section Choose templates inspired by CRO experts Generate layout from URL o…" at bounding box center [674, 462] width 931 height 153
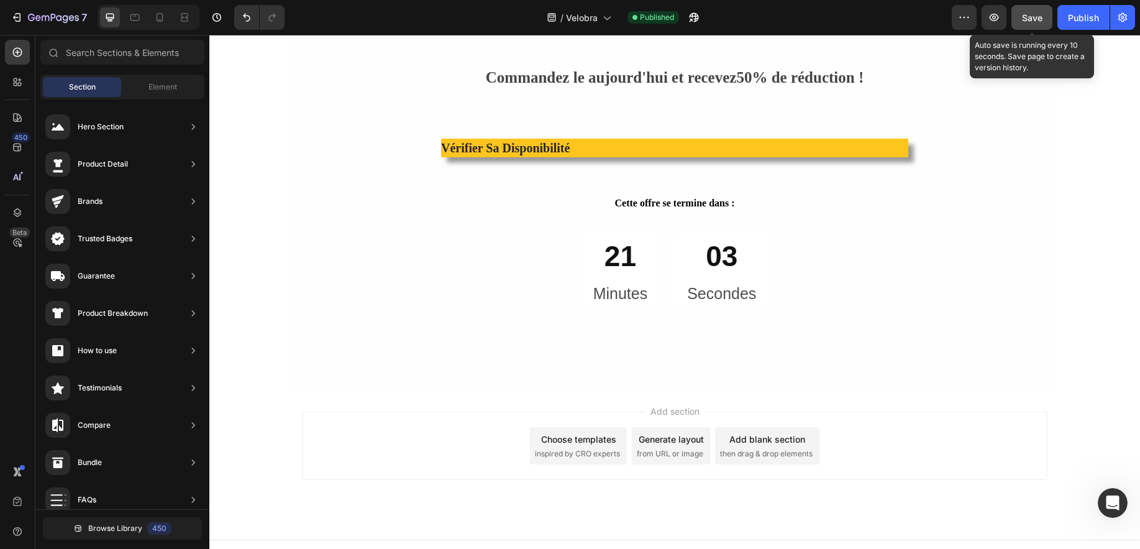
click at [1019, 22] on button "Save" at bounding box center [1031, 17] width 41 height 25
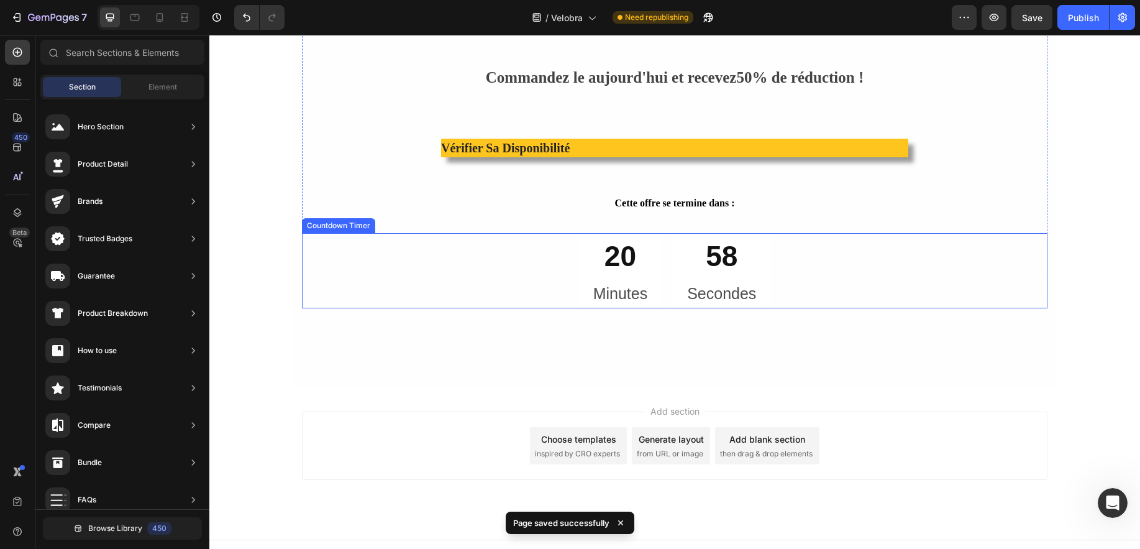
click at [654, 244] on div "20 Minutes" at bounding box center [620, 270] width 84 height 75
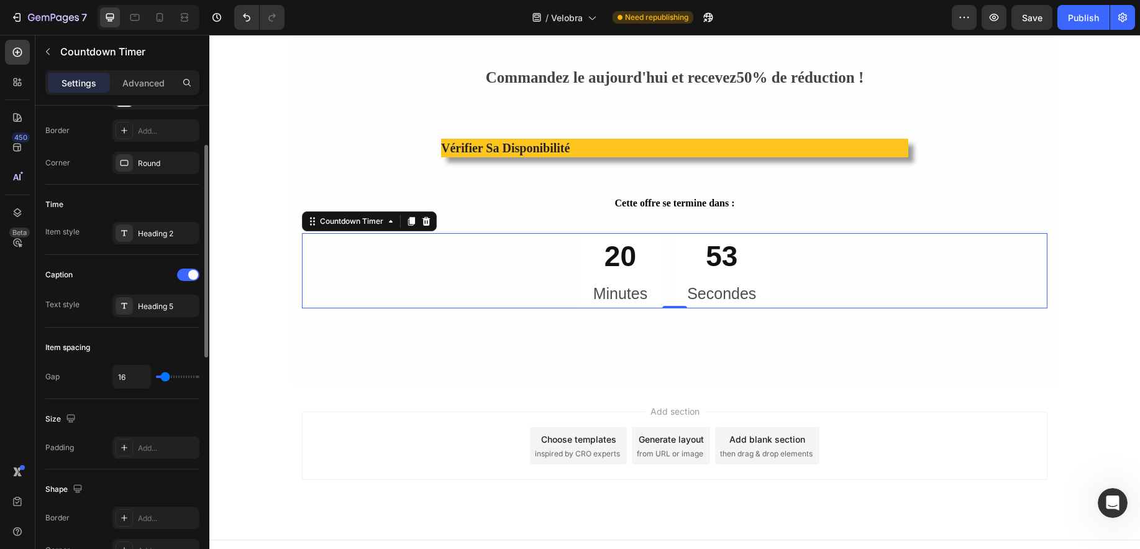
scroll to position [394, 0]
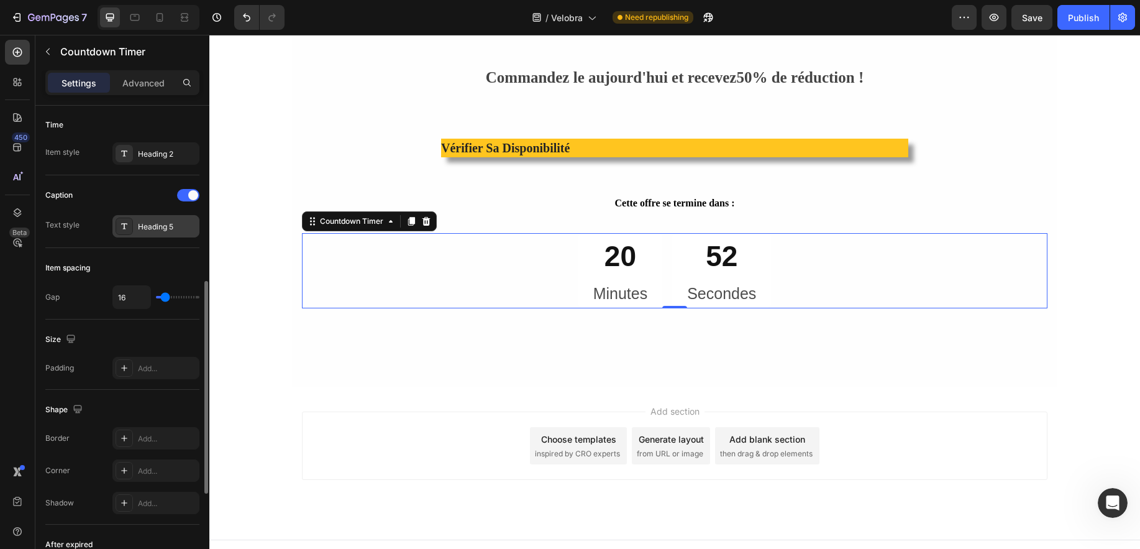
click at [140, 217] on div "Heading 5" at bounding box center [155, 226] width 87 height 22
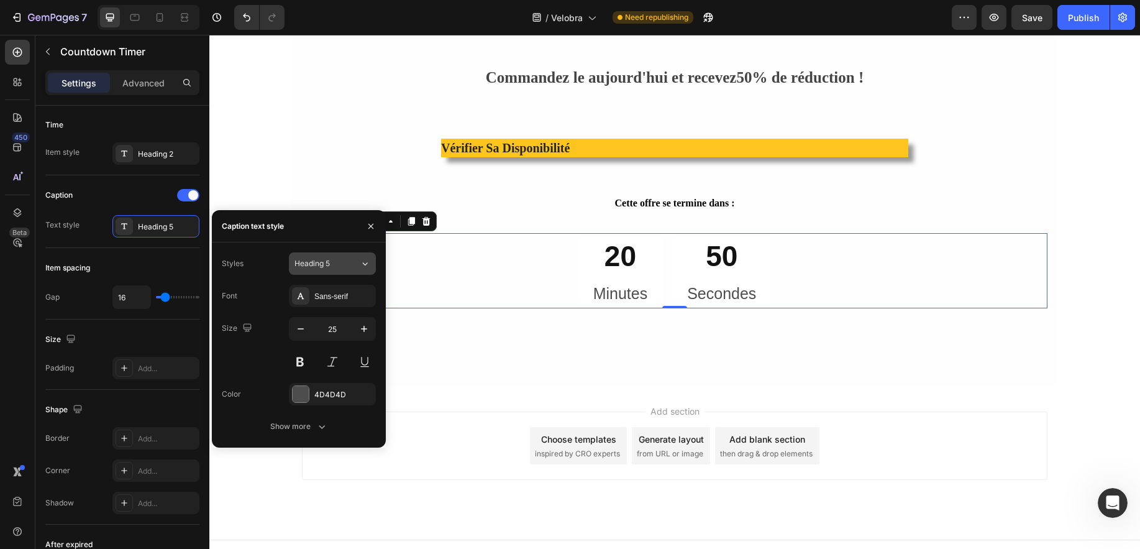
click at [332, 260] on div "Heading 5" at bounding box center [319, 263] width 50 height 11
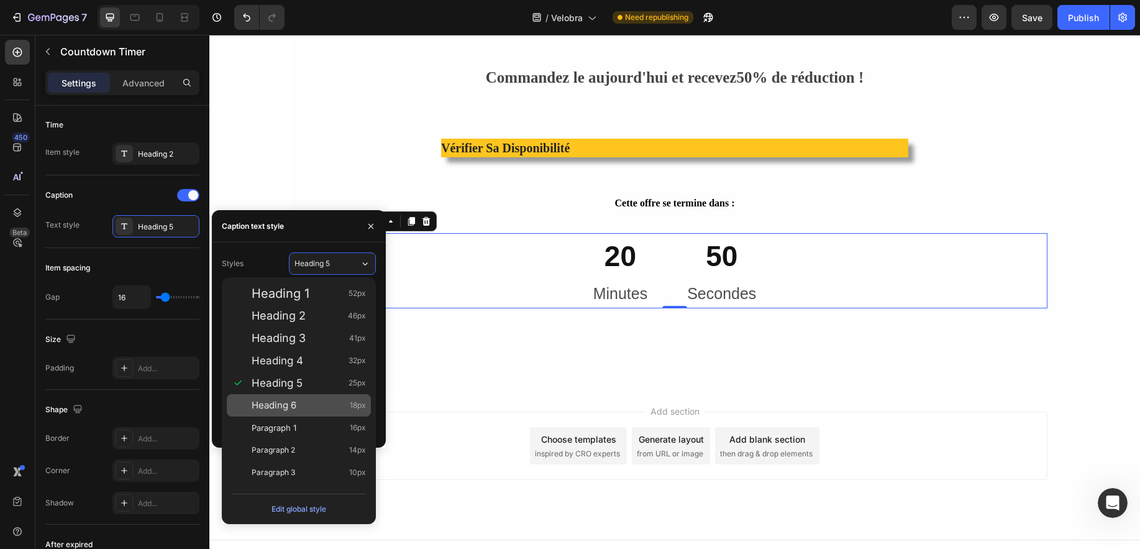
click at [292, 398] on div "Heading 6 18px" at bounding box center [299, 405] width 144 height 22
type input "18"
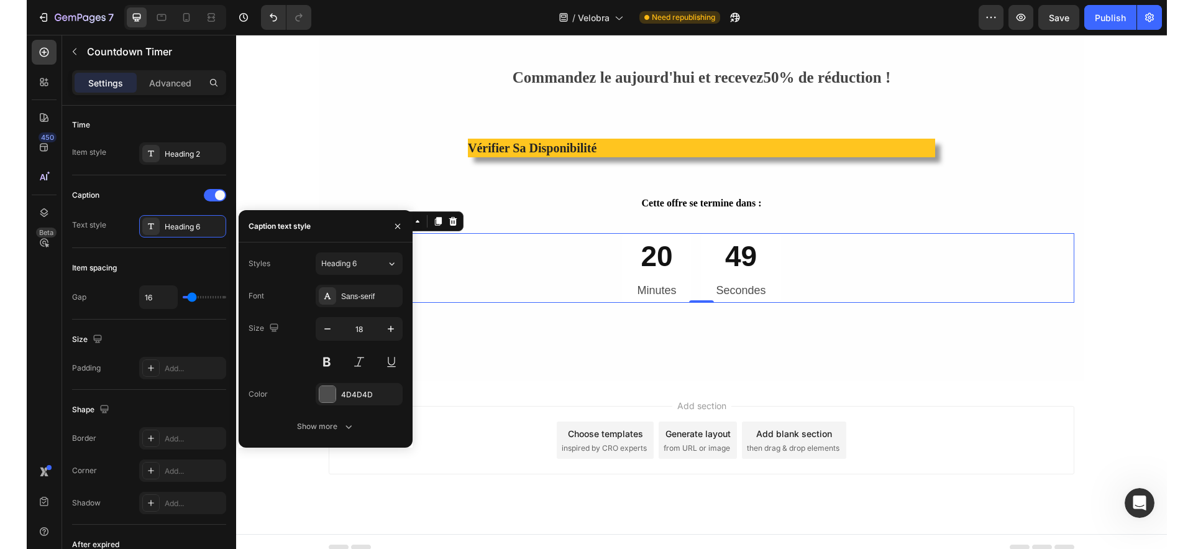
scroll to position [4136, 0]
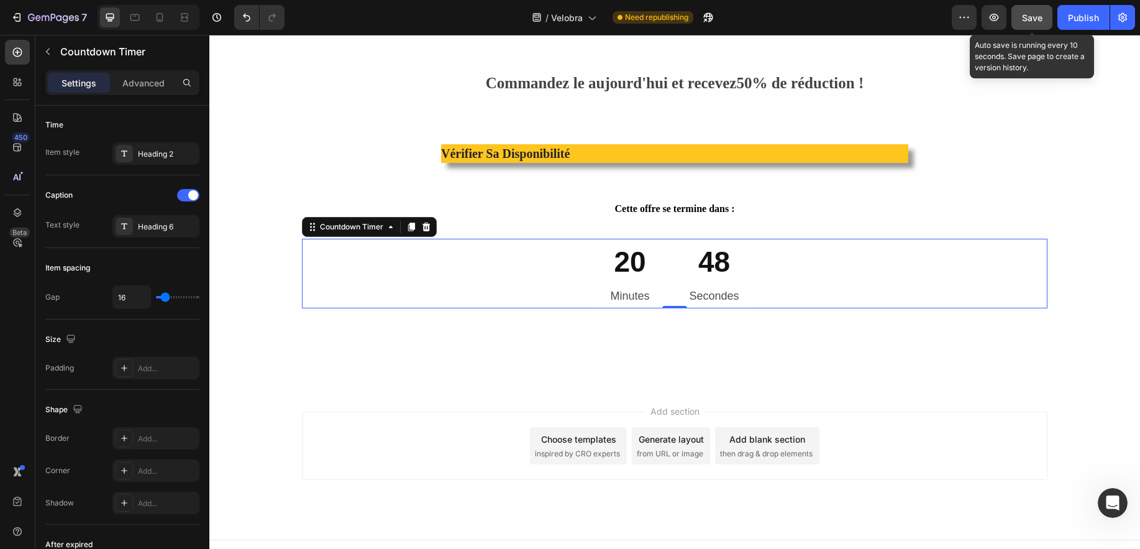
click at [1038, 18] on span "Save" at bounding box center [1032, 17] width 21 height 11
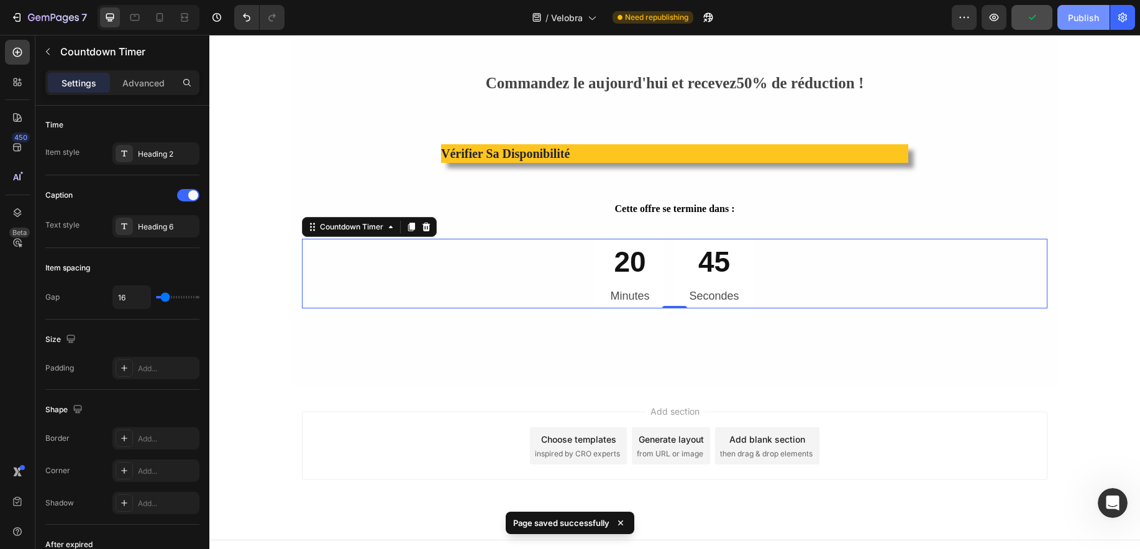
click at [1072, 24] on button "Publish" at bounding box center [1083, 17] width 52 height 25
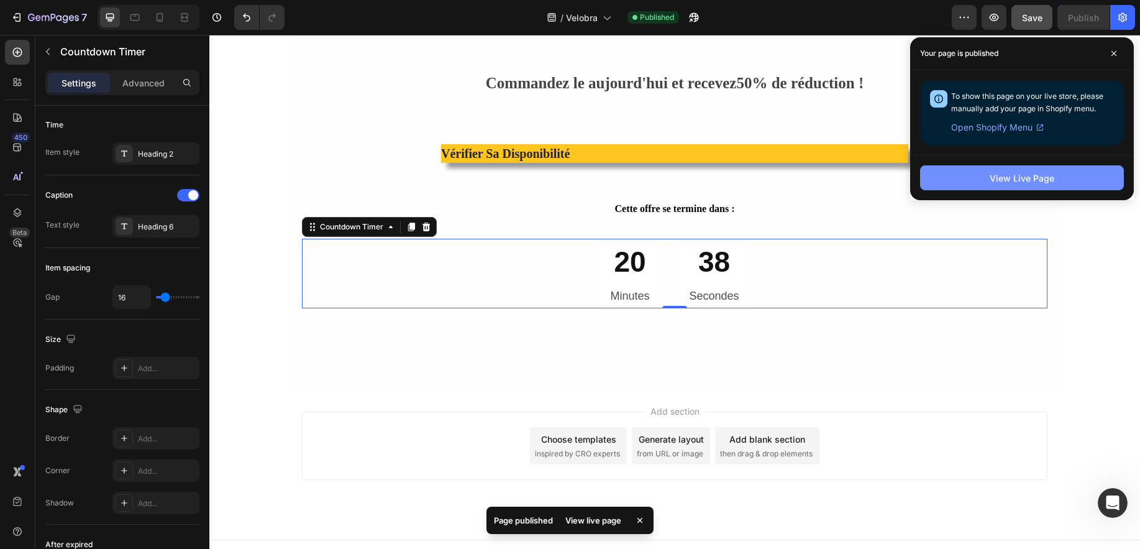
click at [932, 178] on button "View Live Page" at bounding box center [1022, 177] width 204 height 25
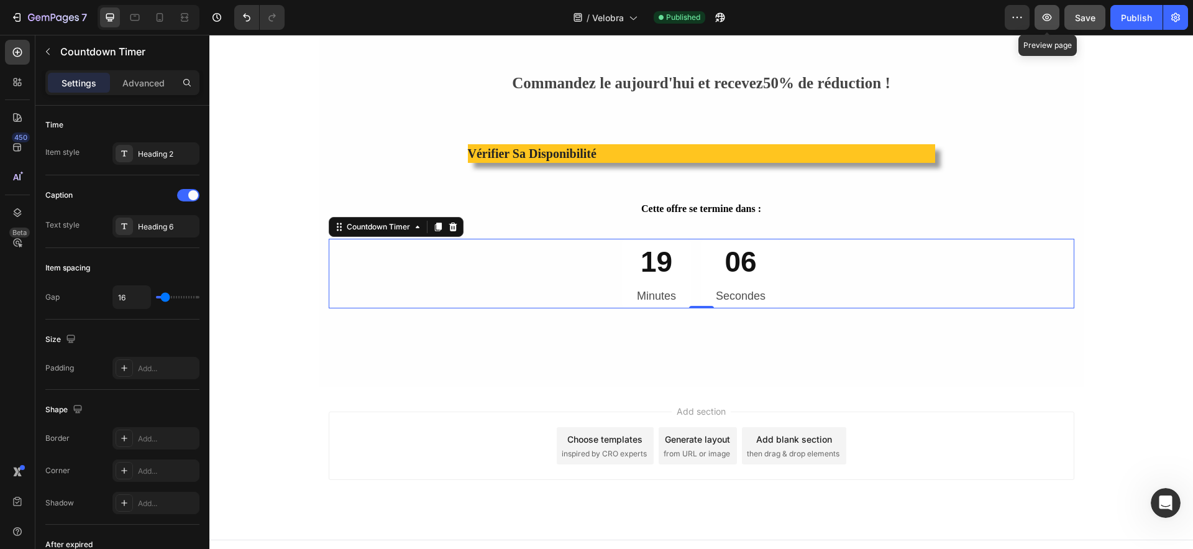
click at [1054, 25] on button "button" at bounding box center [1046, 17] width 25 height 25
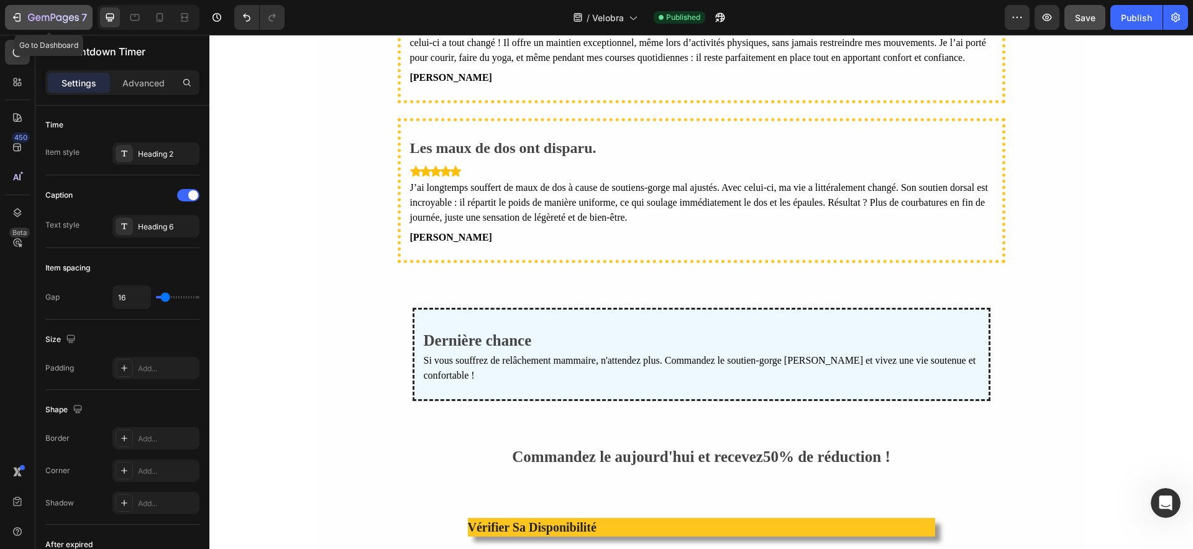
click at [37, 22] on icon "button" at bounding box center [53, 18] width 51 height 11
